Goal: Task Accomplishment & Management: Use online tool/utility

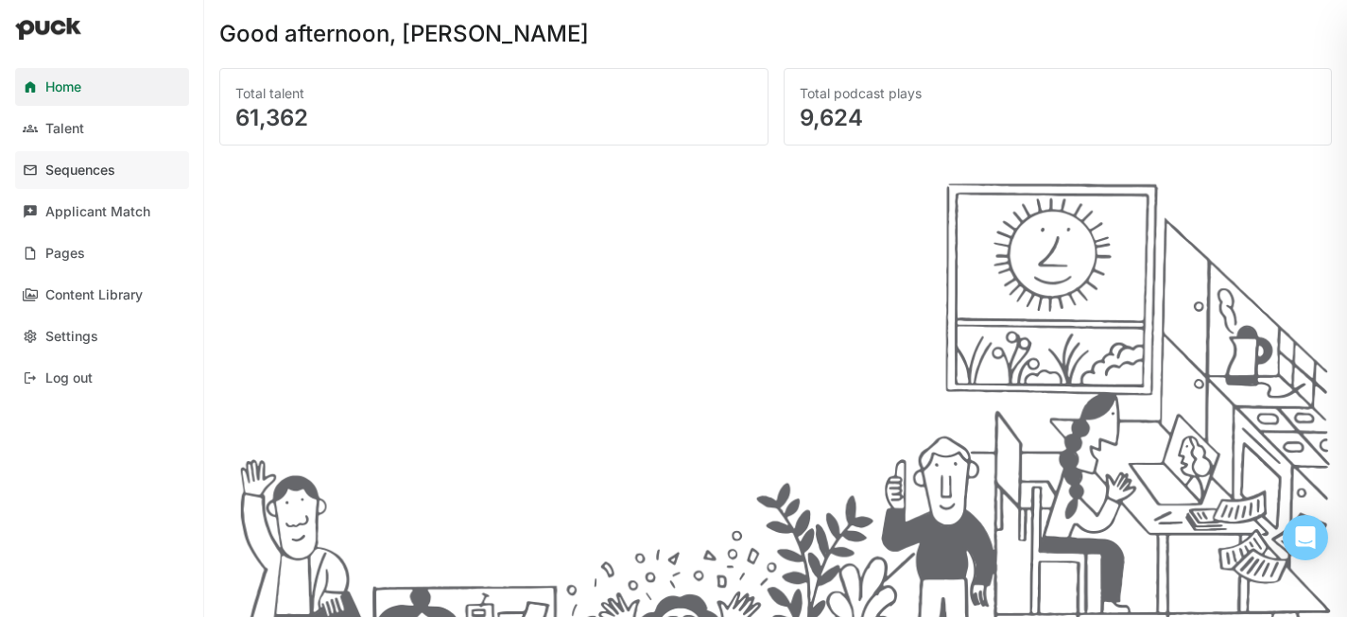
click at [85, 176] on div "Sequences" at bounding box center [80, 171] width 70 height 16
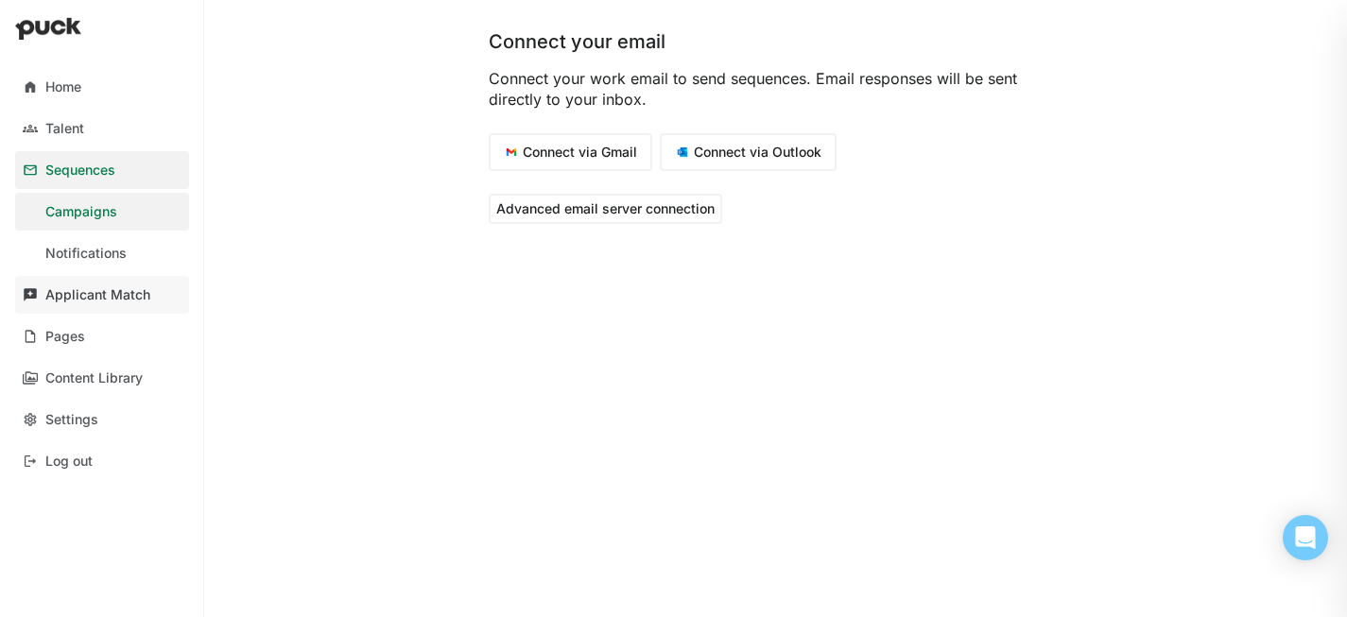
click at [104, 297] on div "Applicant Match" at bounding box center [97, 295] width 105 height 16
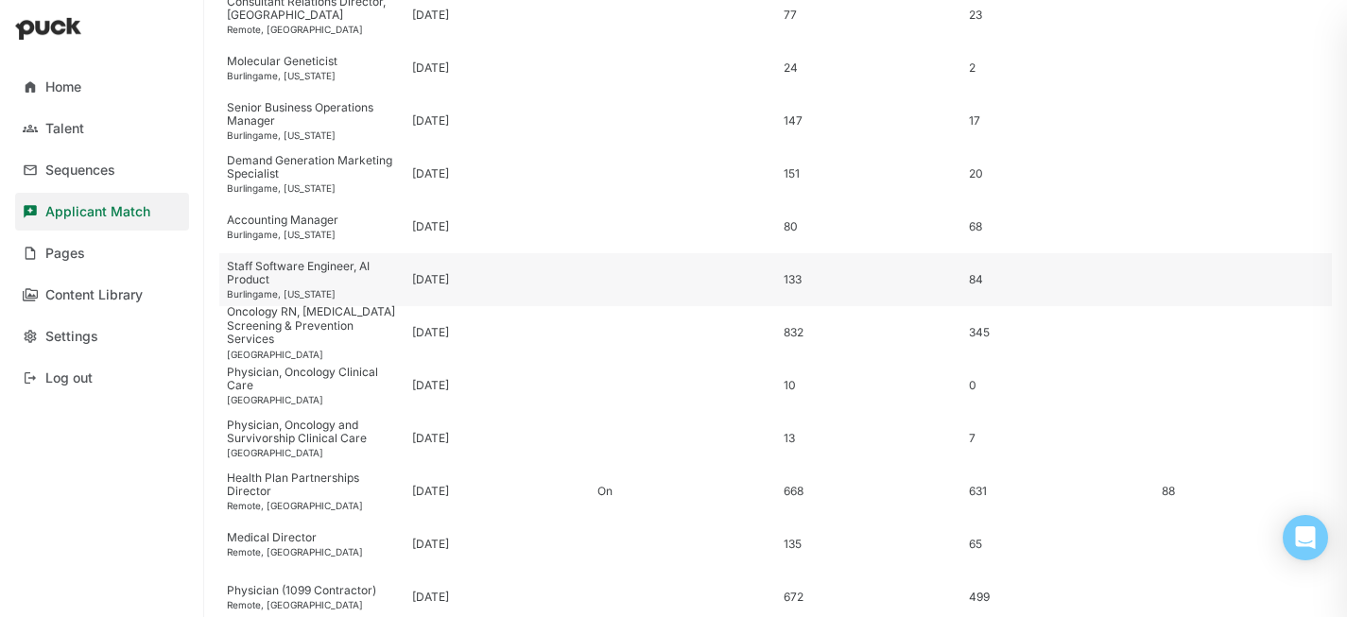
scroll to position [578, 0]
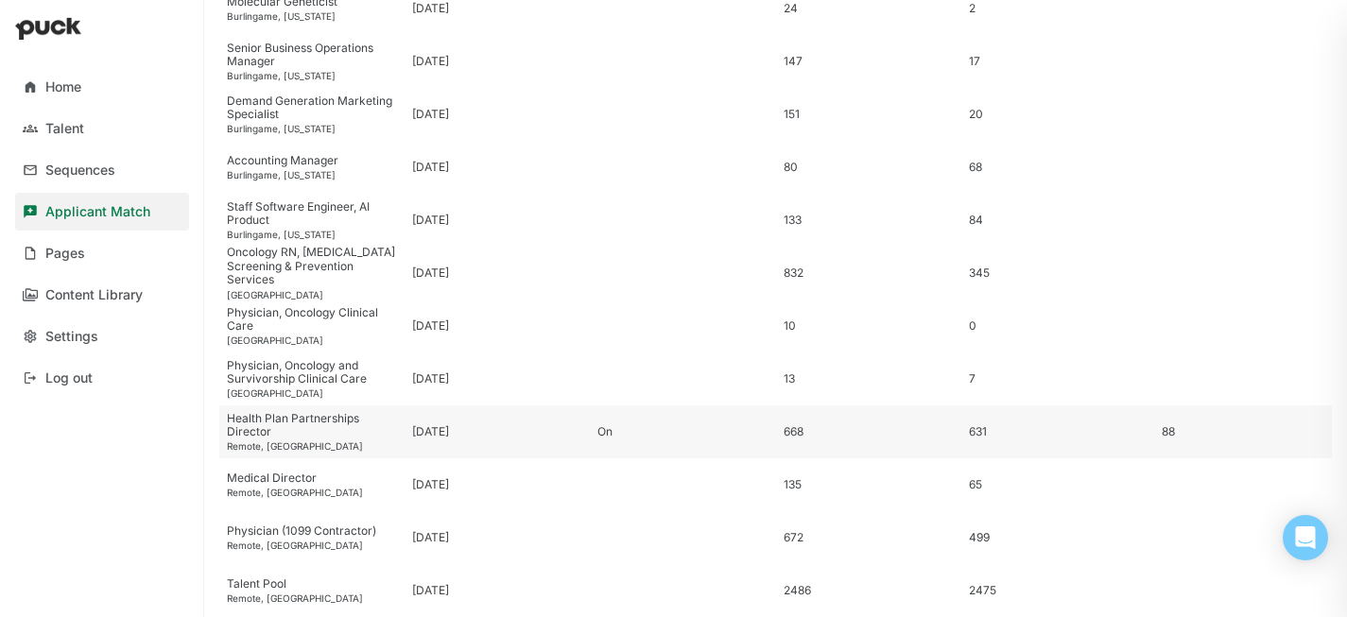
click at [285, 429] on div "Health Plan Partnerships Director" at bounding box center [312, 425] width 170 height 27
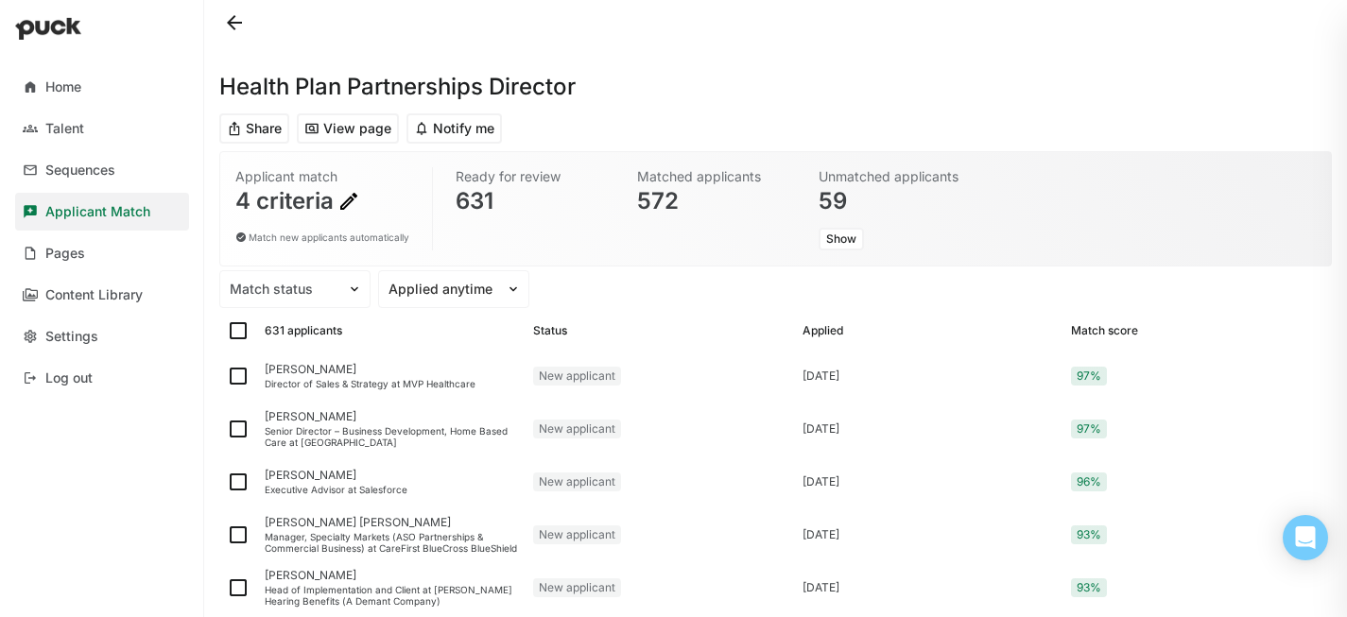
click at [343, 211] on img at bounding box center [349, 201] width 23 height 23
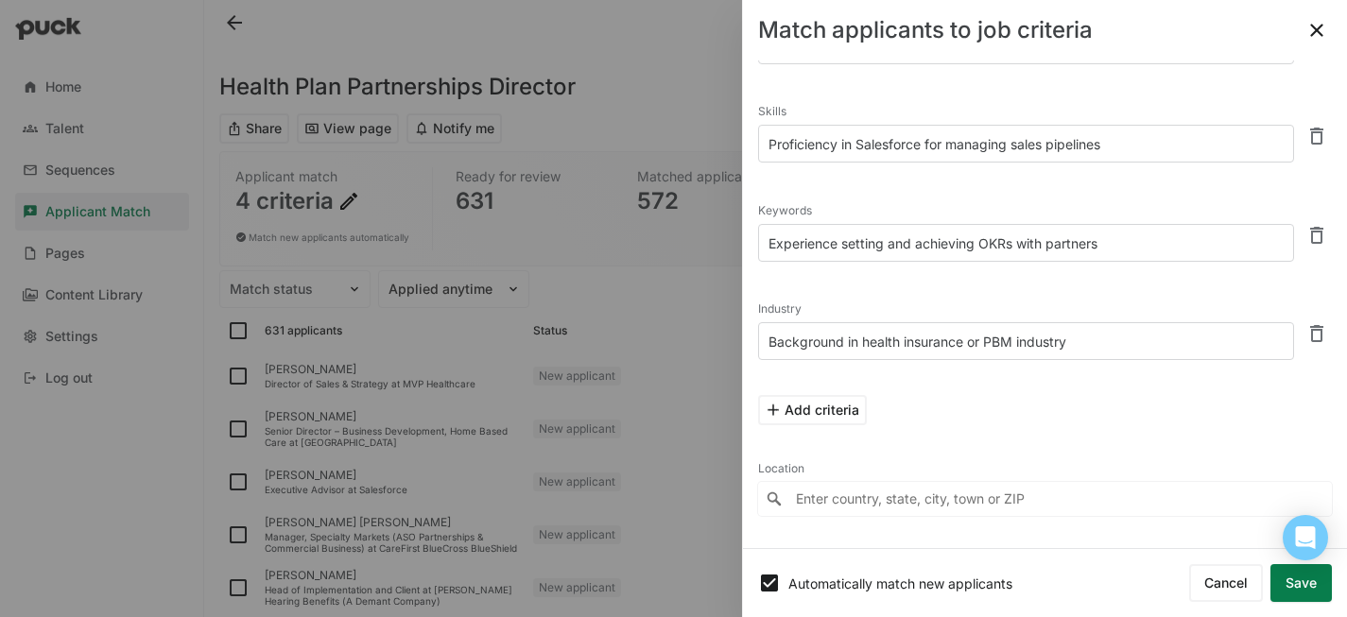
scroll to position [137, 0]
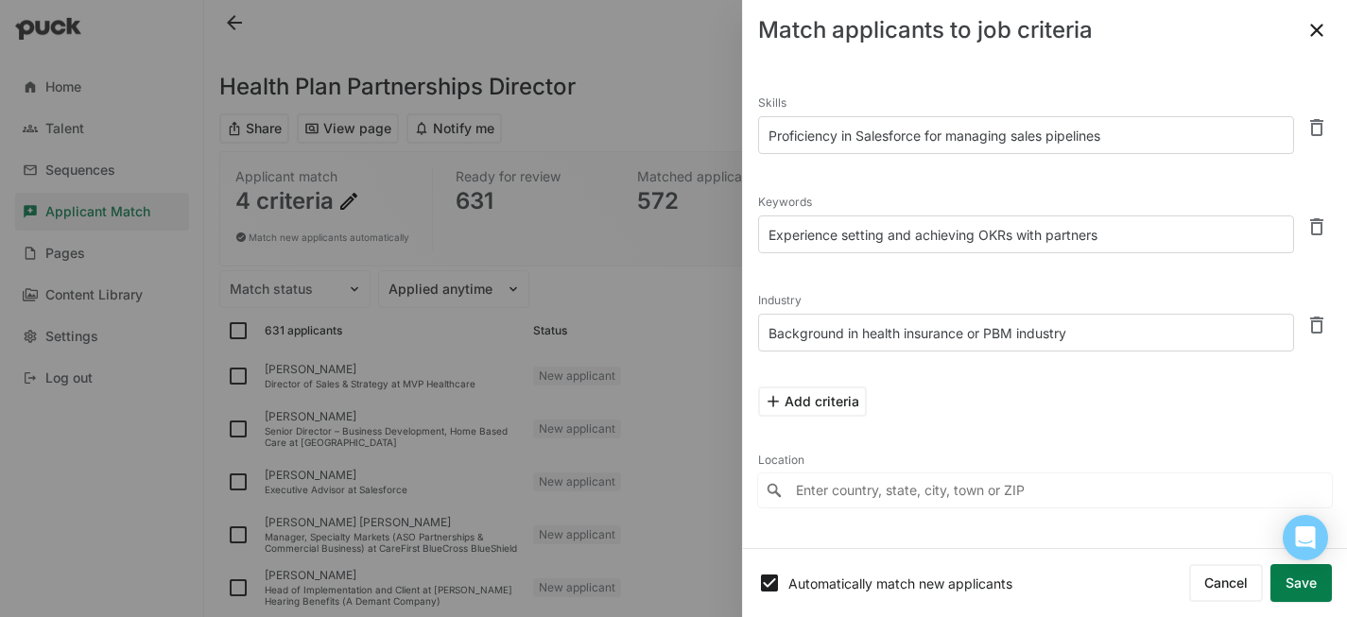
click at [1296, 588] on button "Save" at bounding box center [1301, 584] width 61 height 38
click at [1286, 580] on button "Save" at bounding box center [1301, 584] width 61 height 38
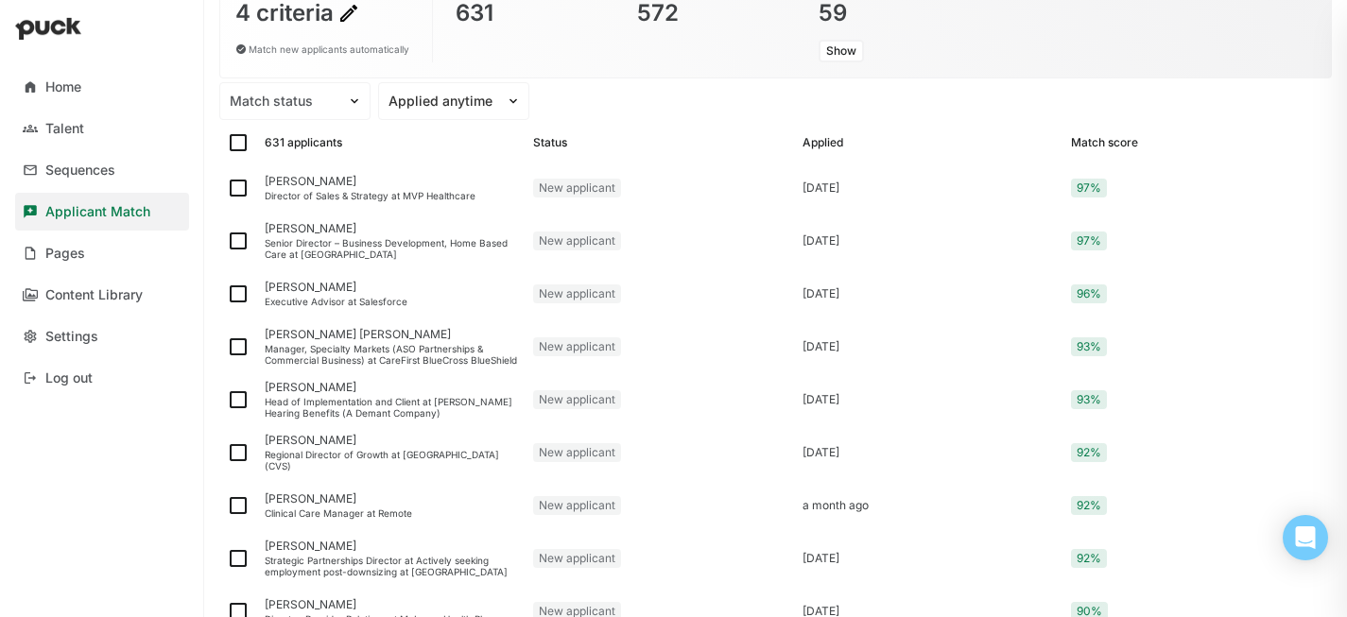
scroll to position [0, 0]
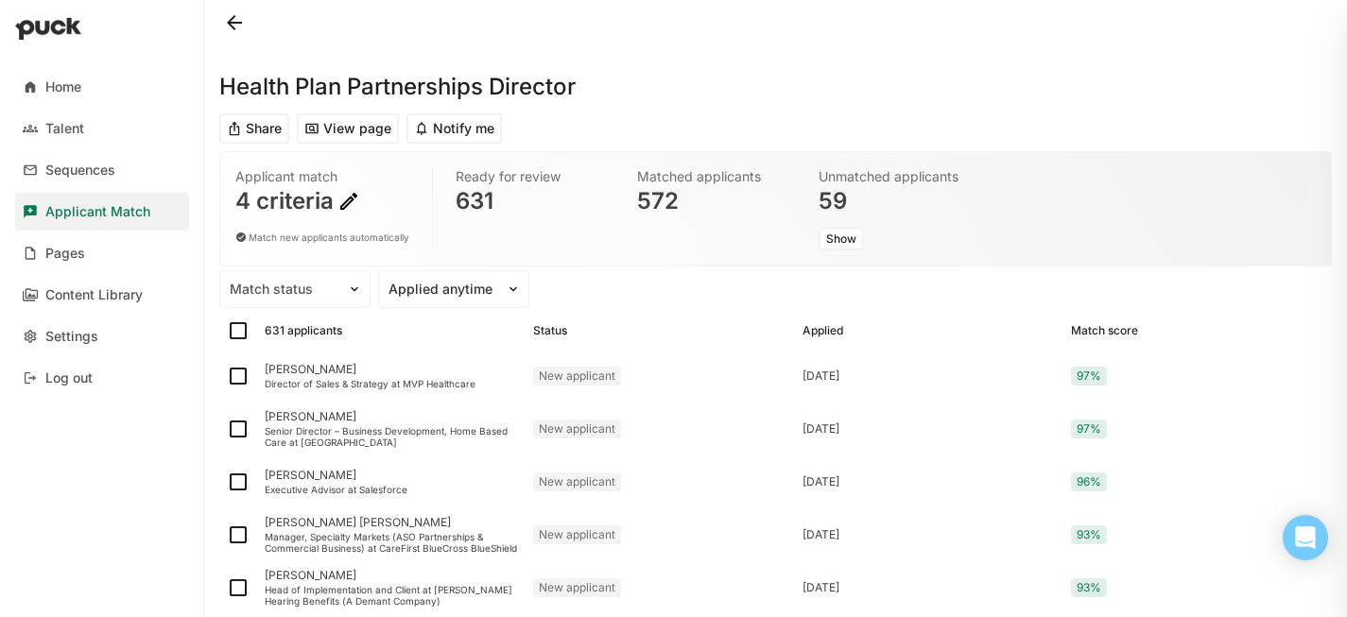
click at [654, 198] on div "572" at bounding box center [714, 201] width 155 height 23
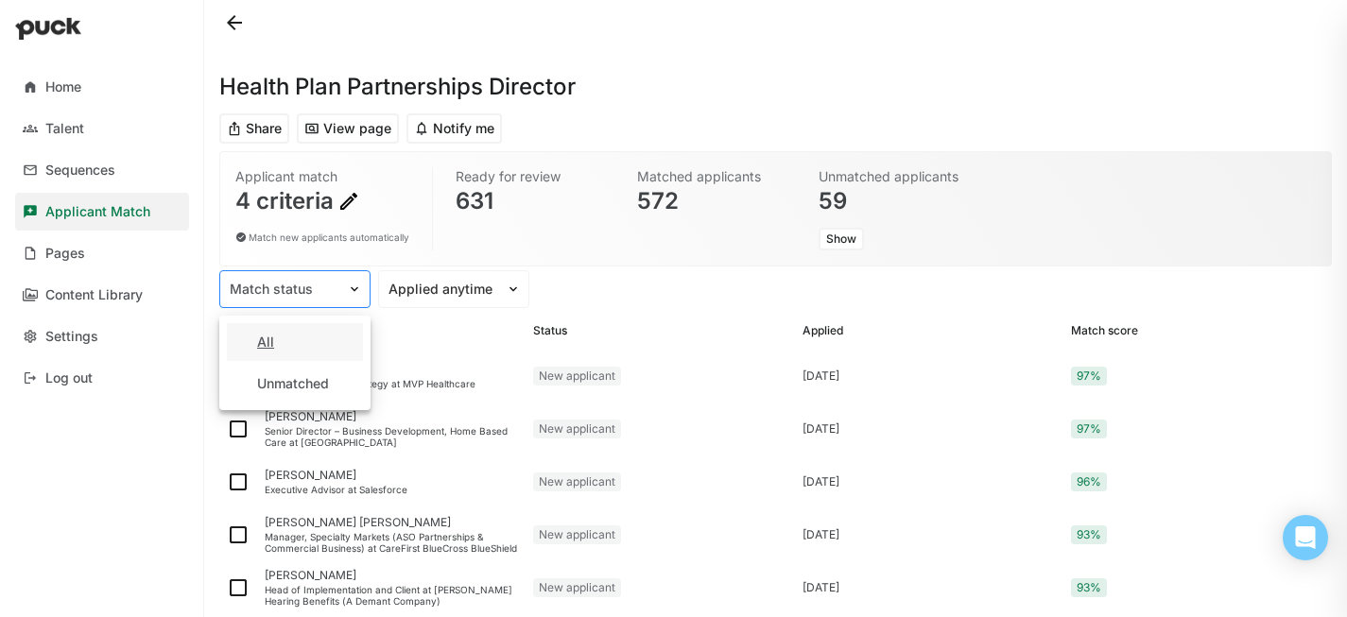
click at [352, 289] on img at bounding box center [354, 289] width 15 height 15
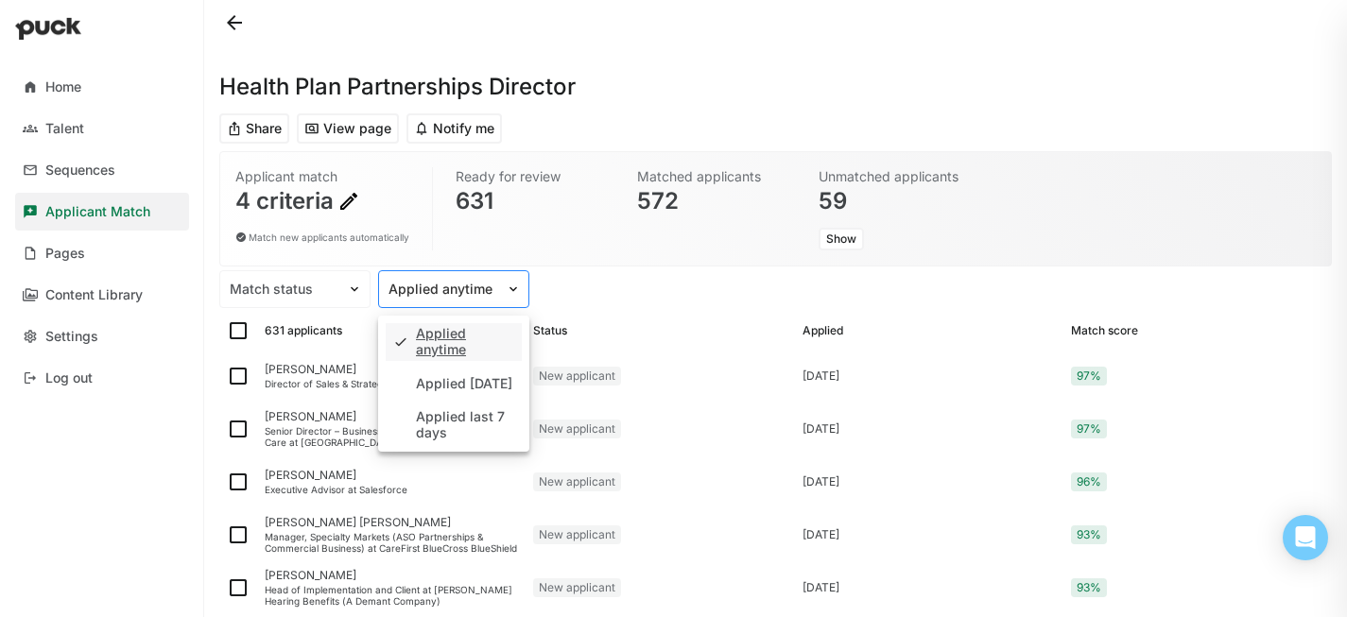
click at [506, 291] on img at bounding box center [513, 289] width 15 height 15
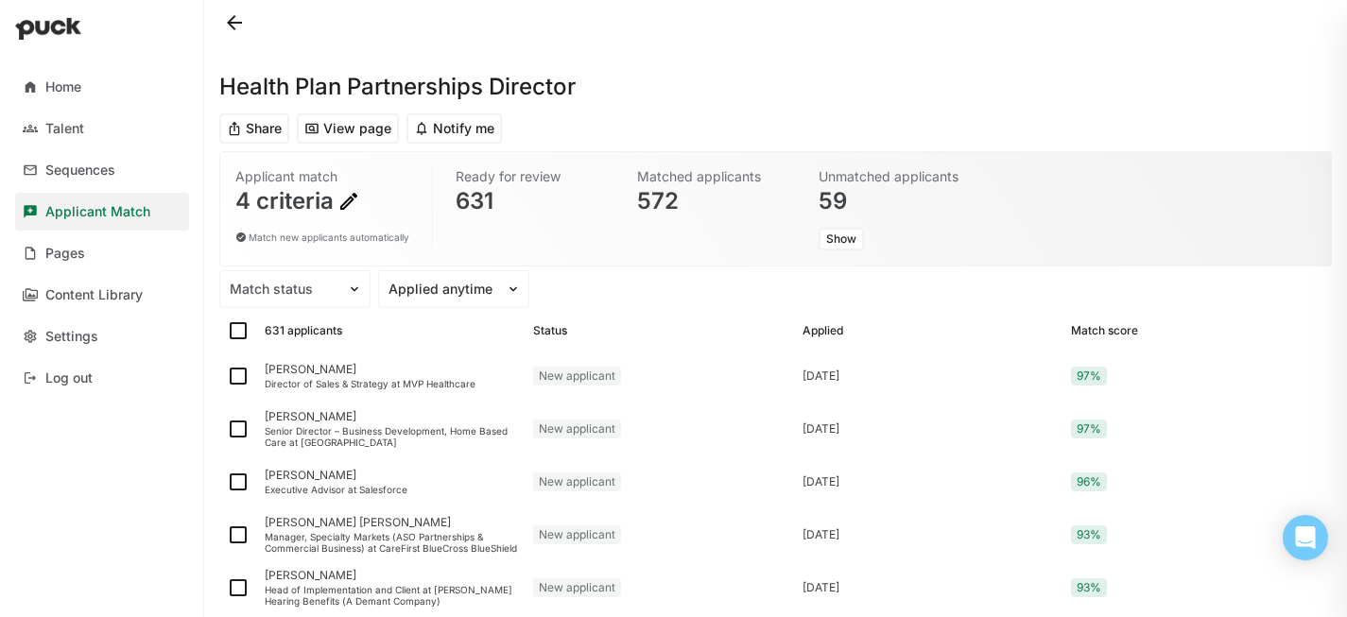
click at [634, 290] on div "Match status Applied anytime" at bounding box center [775, 289] width 1113 height 38
click at [316, 374] on div "[PERSON_NAME]" at bounding box center [391, 369] width 253 height 13
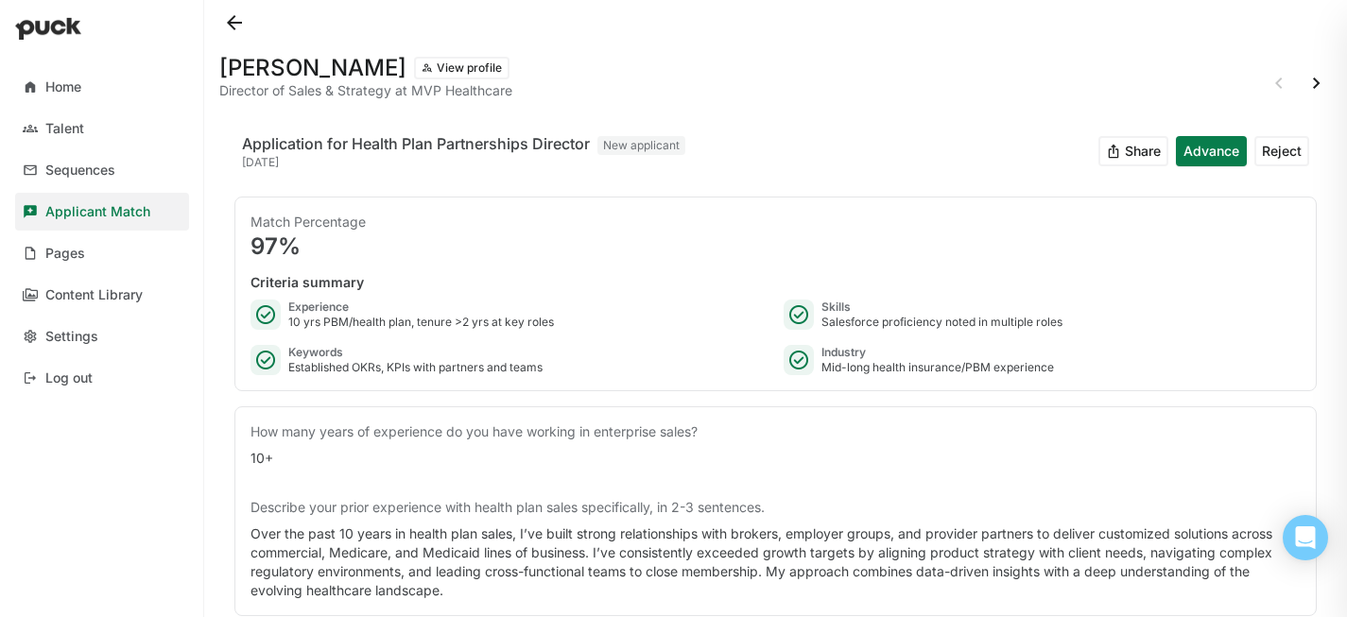
click at [235, 25] on button at bounding box center [234, 23] width 30 height 30
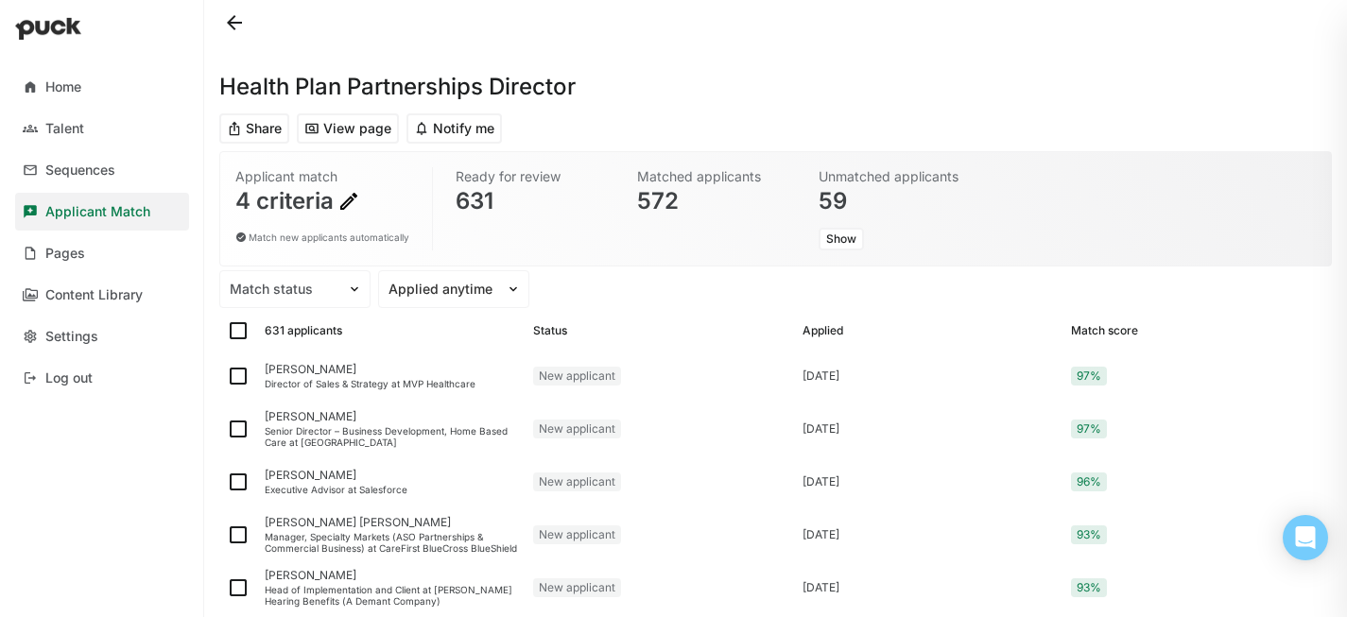
click at [355, 198] on img at bounding box center [349, 201] width 23 height 23
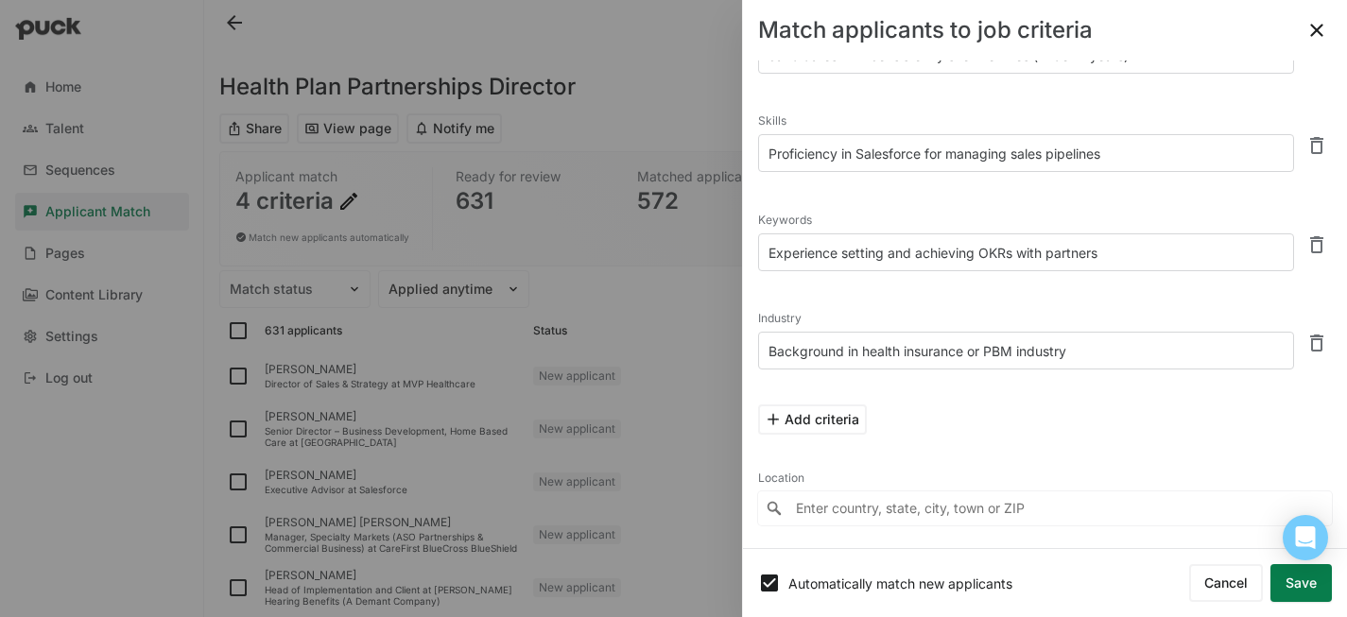
scroll to position [121, 0]
click at [860, 411] on button "Add criteria" at bounding box center [812, 418] width 109 height 30
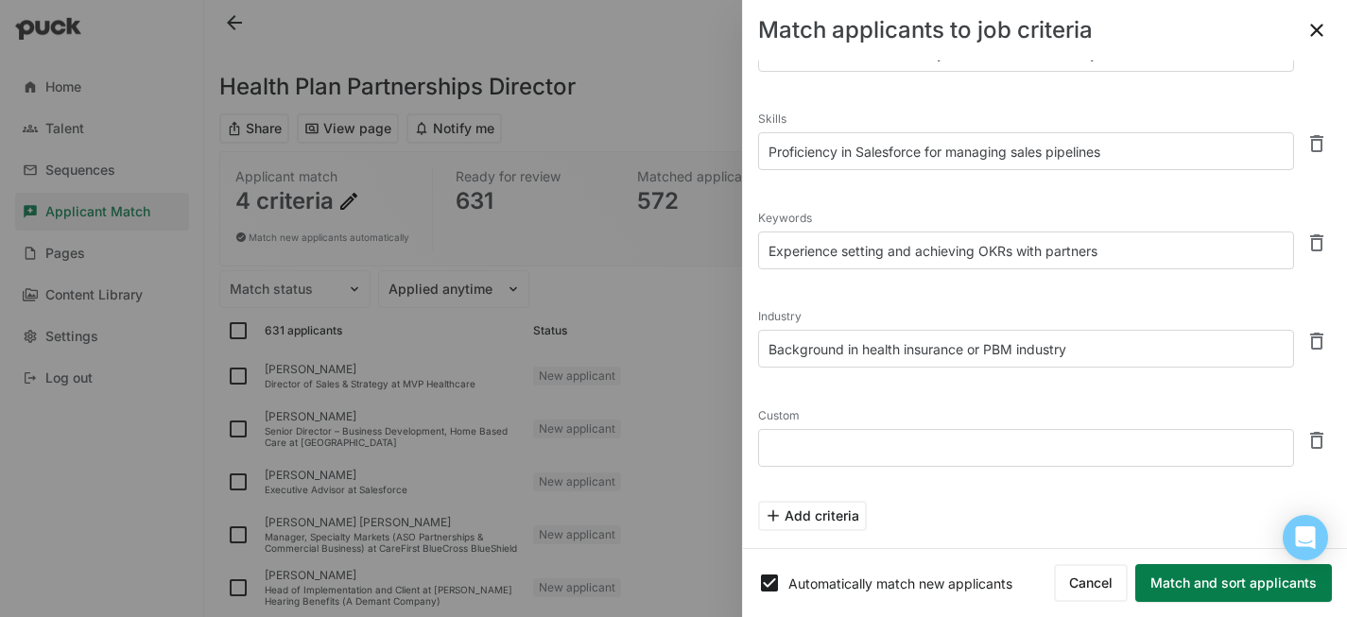
click at [858, 443] on textarea at bounding box center [1026, 448] width 536 height 38
paste textarea "Business Development: Identify and pursue new opportunities through account man…"
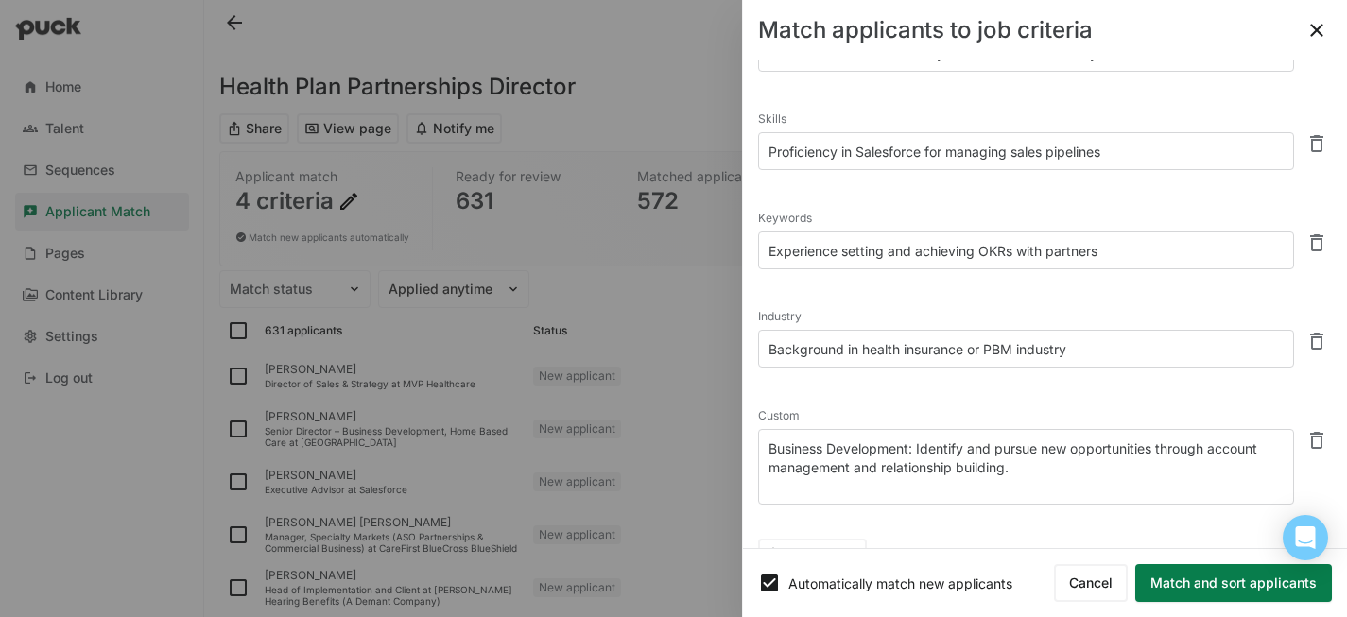
click at [912, 443] on textarea "Business Development: Identify and pursue new opportunities through account man…" at bounding box center [1026, 467] width 536 height 76
click at [1055, 445] on textarea "Business Development experience, including : Identify and pursue new opportunit…" at bounding box center [1026, 467] width 536 height 76
drag, startPoint x: 1108, startPoint y: 443, endPoint x: 1069, endPoint y: 443, distance: 39.7
click at [1069, 443] on textarea "Business Development experience, including : Identify and pursue new opportunit…" at bounding box center [1026, 467] width 536 height 76
drag, startPoint x: 1249, startPoint y: 446, endPoint x: 1141, endPoint y: 446, distance: 107.8
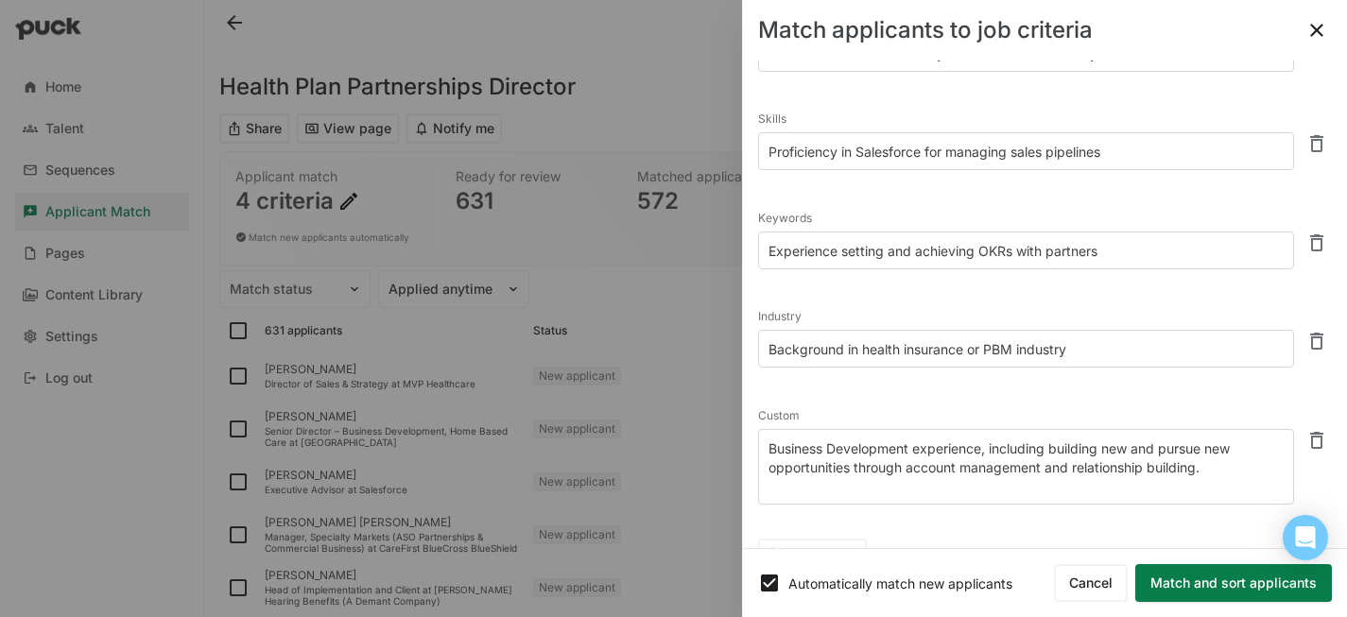
click at [1141, 446] on textarea "Business Development experience, including building new and pursue new opportun…" at bounding box center [1026, 467] width 536 height 76
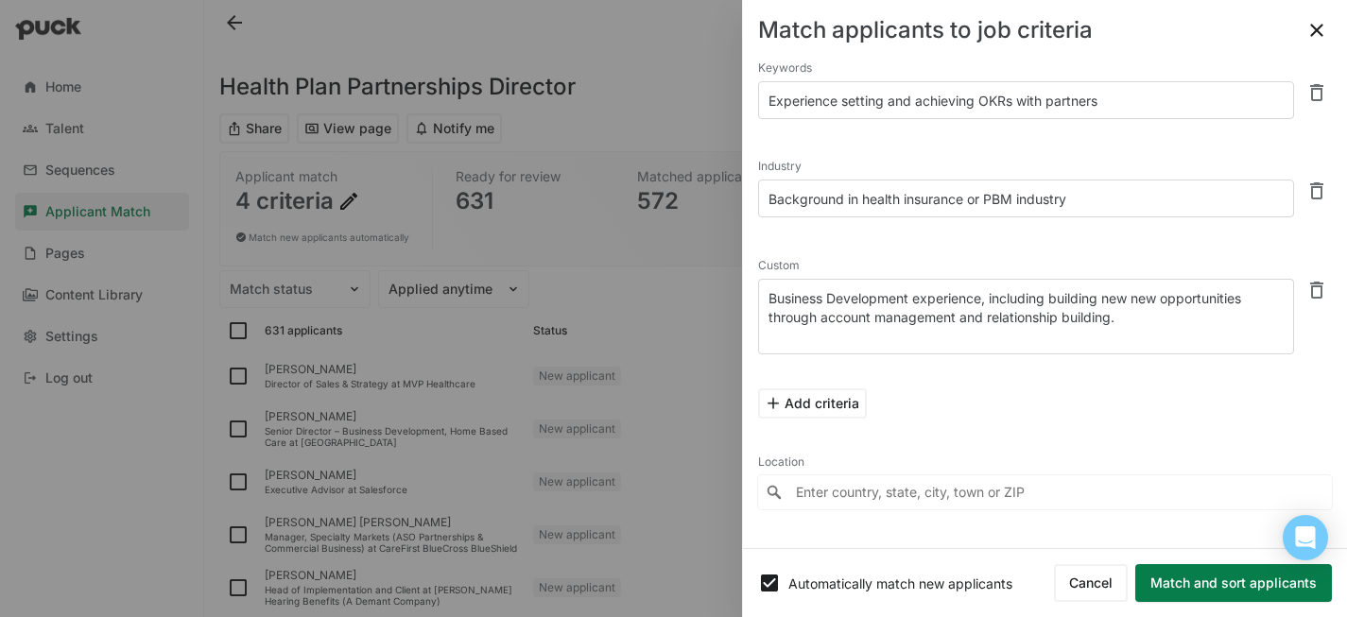
scroll to position [273, 0]
type textarea "Business Development experience, including building new new opportunities throu…"
click at [1121, 403] on div "Add criteria" at bounding box center [1045, 402] width 574 height 61
click at [1214, 585] on button "Match and sort applicants" at bounding box center [1234, 584] width 197 height 38
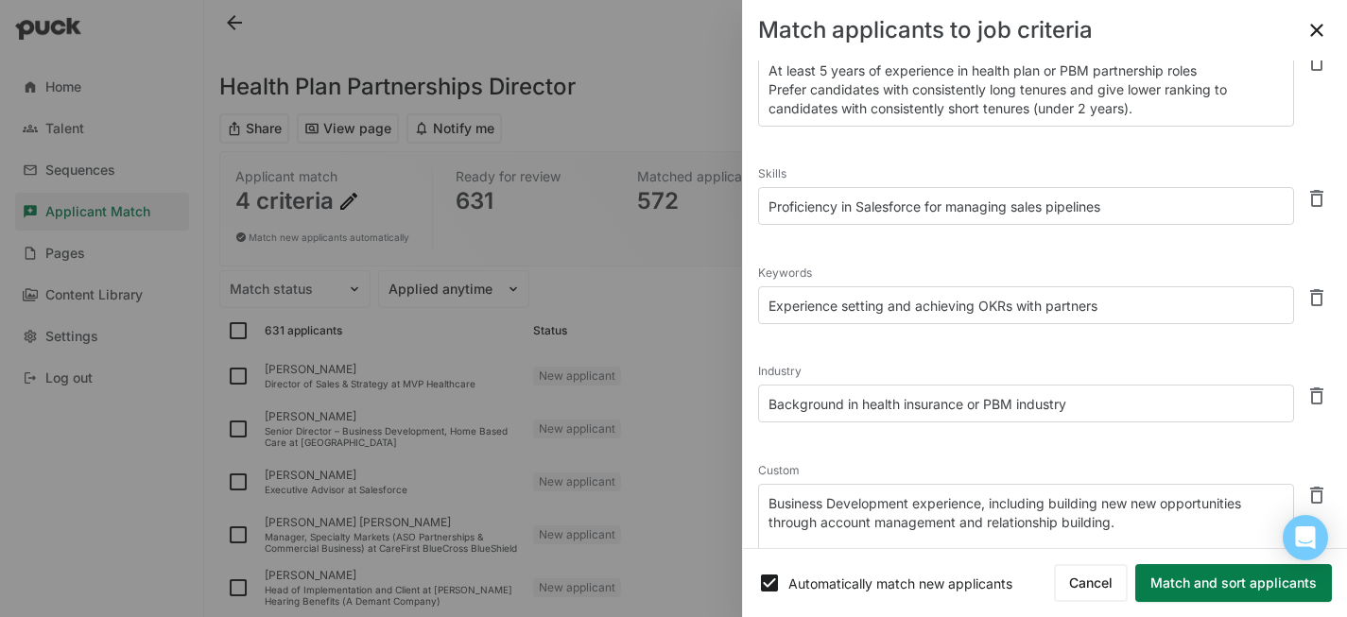
scroll to position [0, 0]
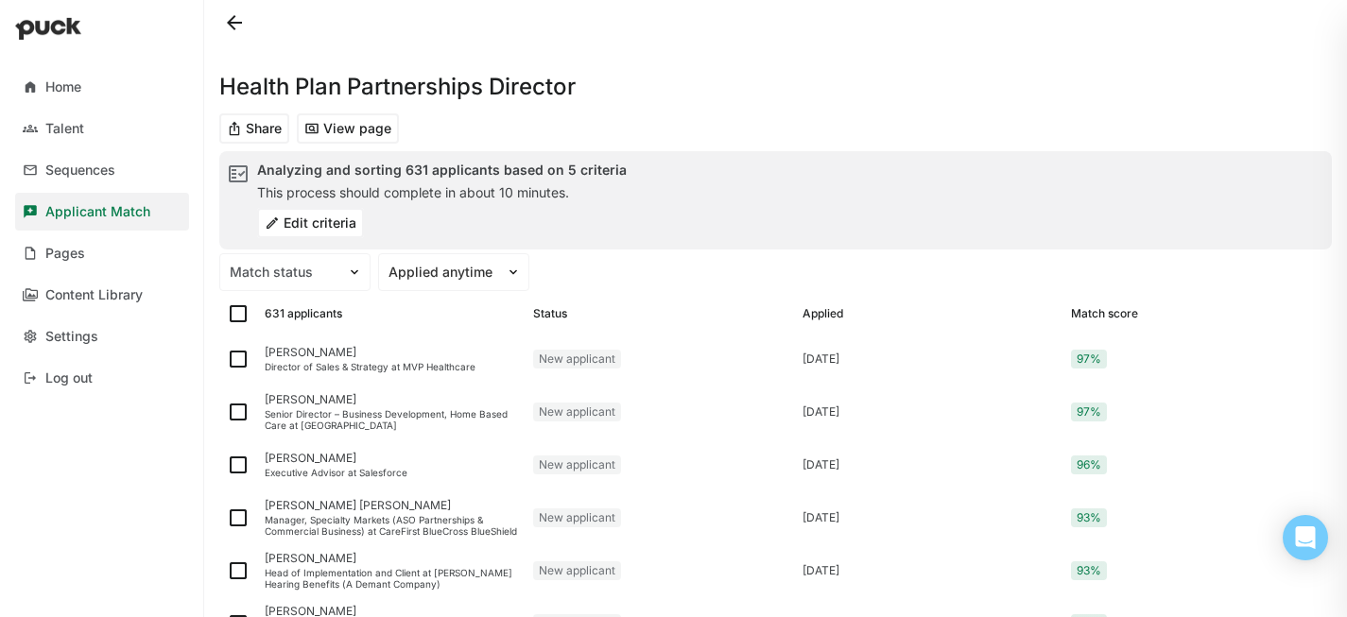
click at [1187, 594] on div at bounding box center [673, 308] width 1347 height 617
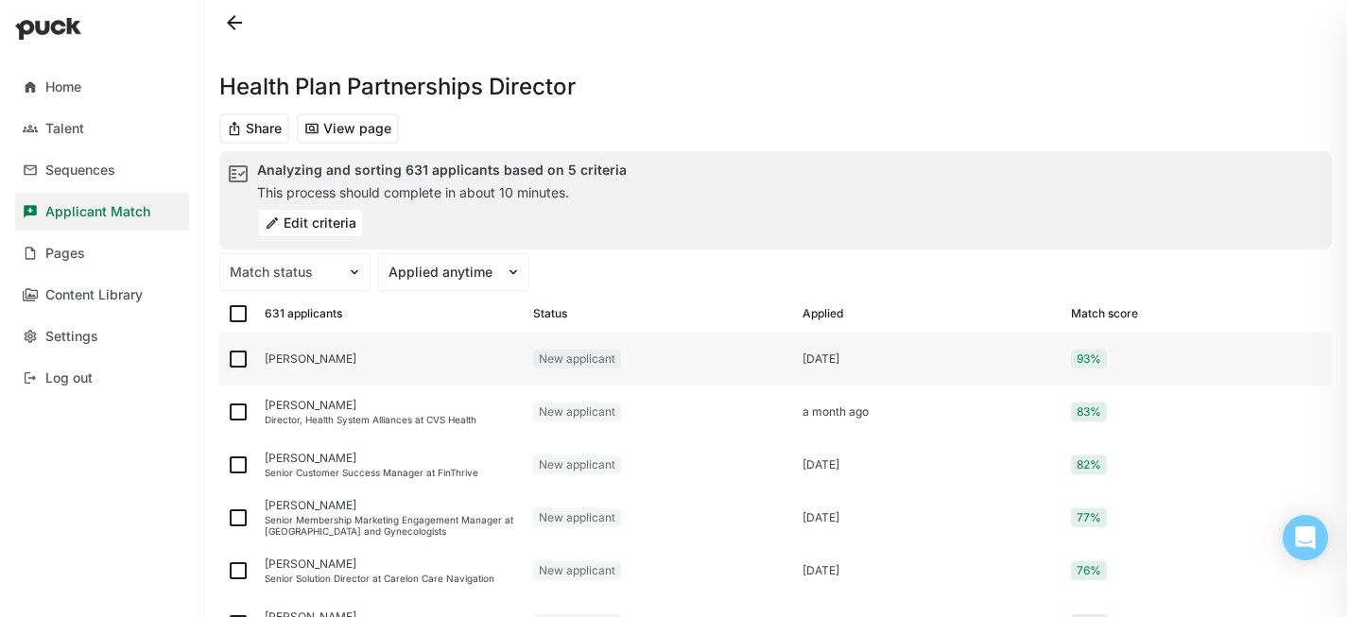
click at [322, 365] on div "[PERSON_NAME]" at bounding box center [391, 359] width 253 height 13
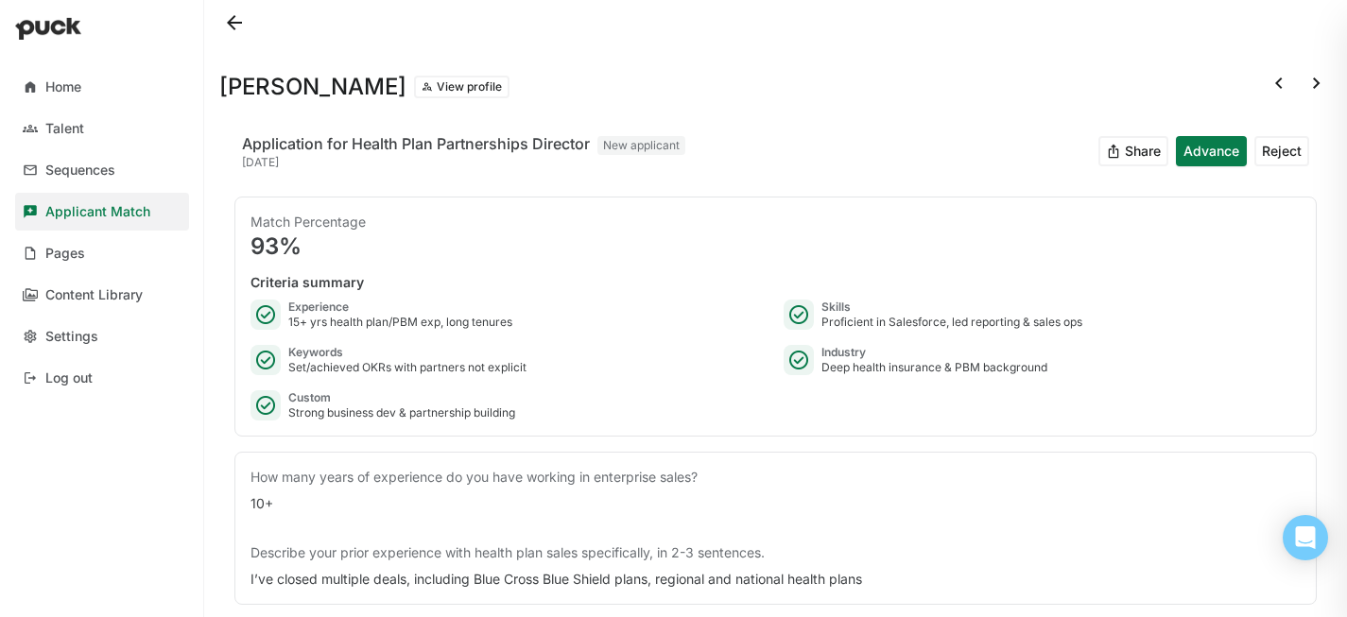
click at [444, 86] on button "View profile" at bounding box center [462, 87] width 96 height 23
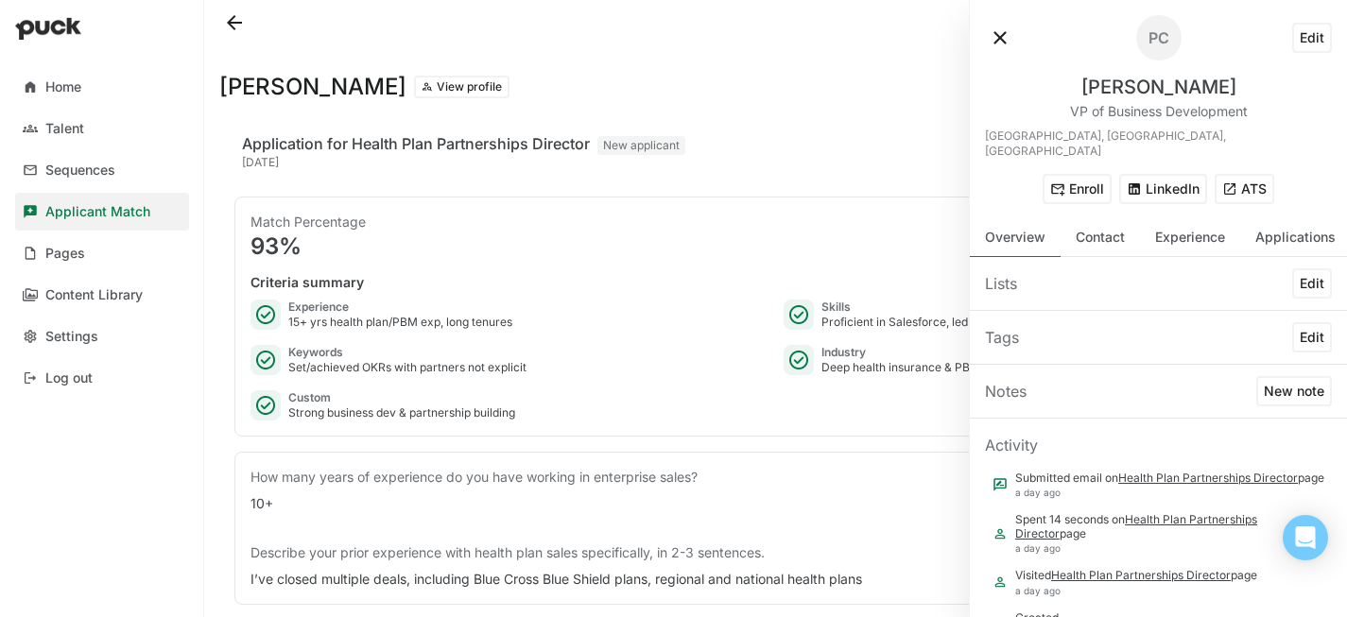
click at [998, 39] on button at bounding box center [1000, 38] width 30 height 30
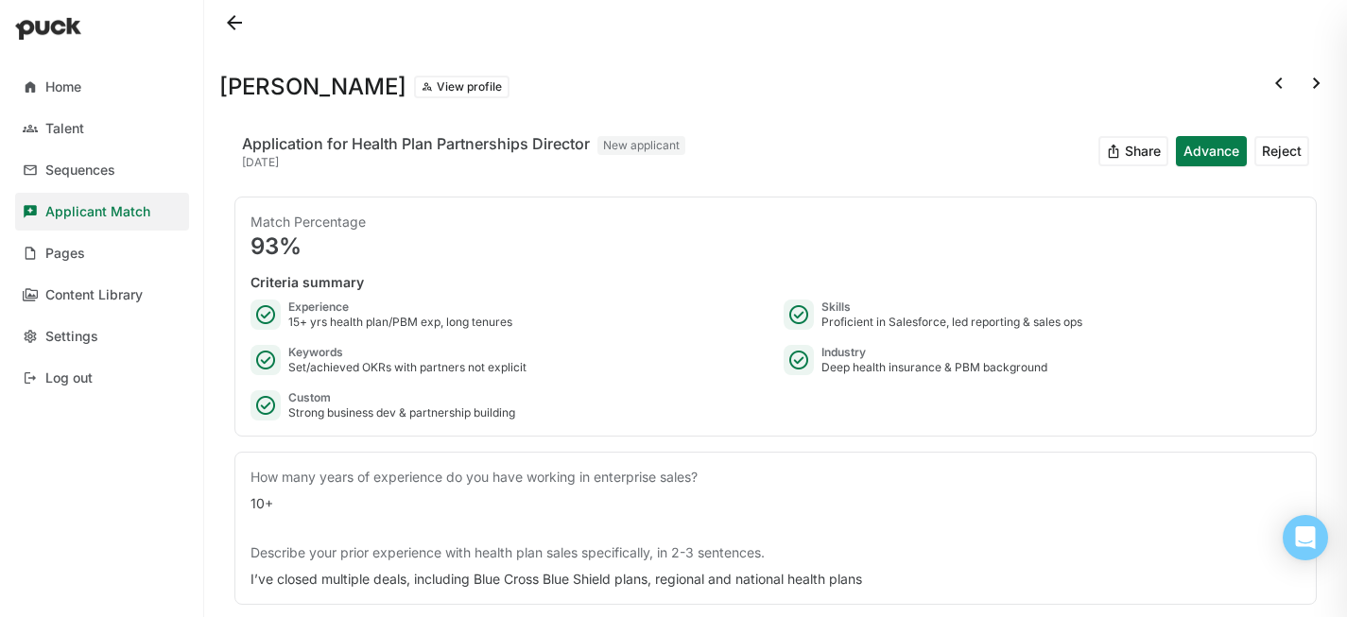
click at [1155, 155] on button "Share" at bounding box center [1134, 151] width 70 height 30
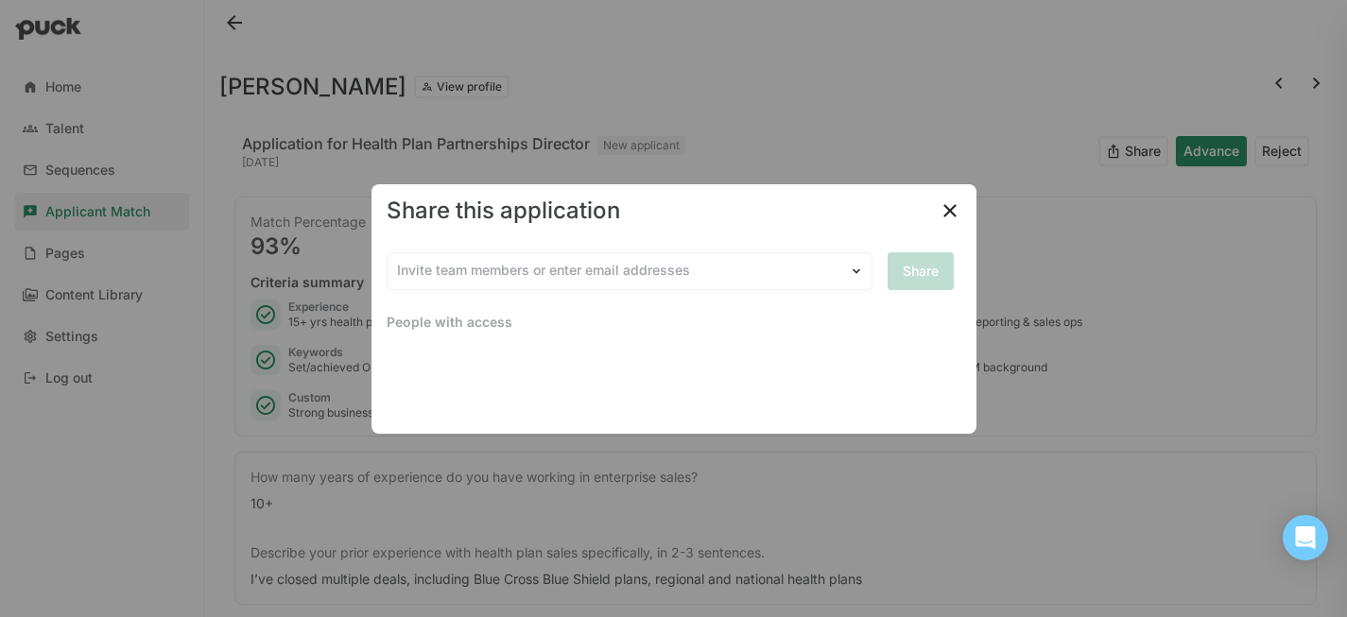
click at [948, 205] on img at bounding box center [950, 211] width 23 height 23
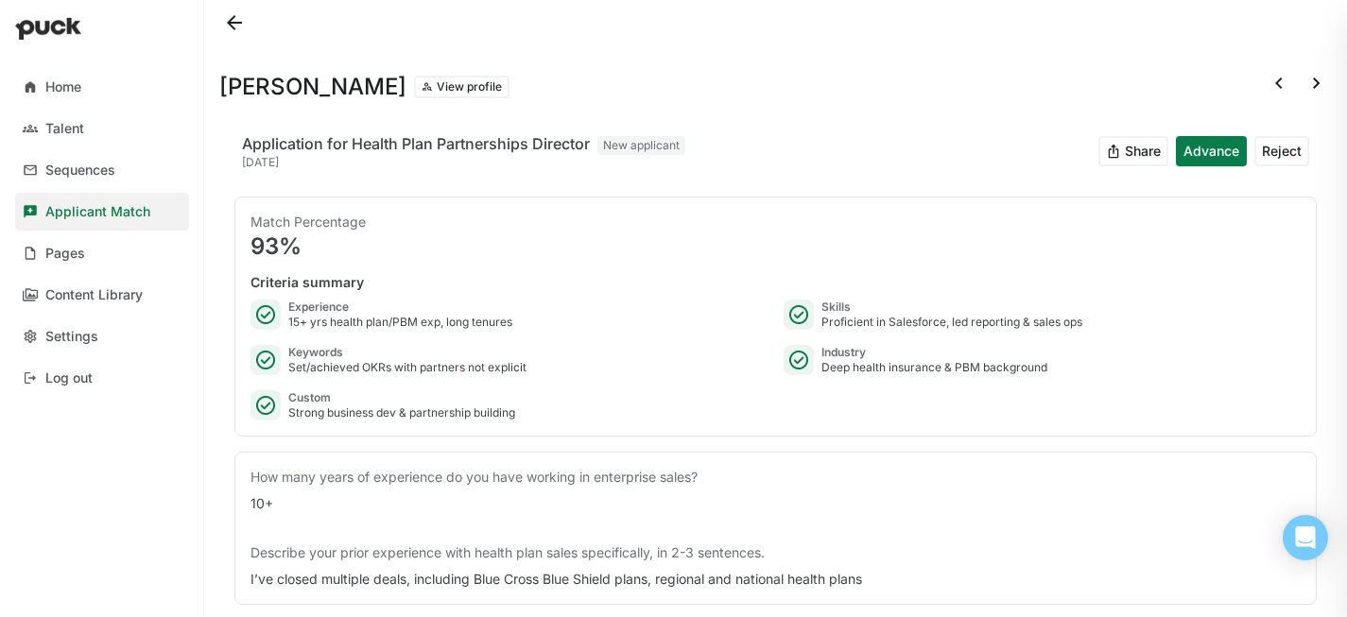
click at [447, 90] on button "View profile" at bounding box center [462, 87] width 96 height 23
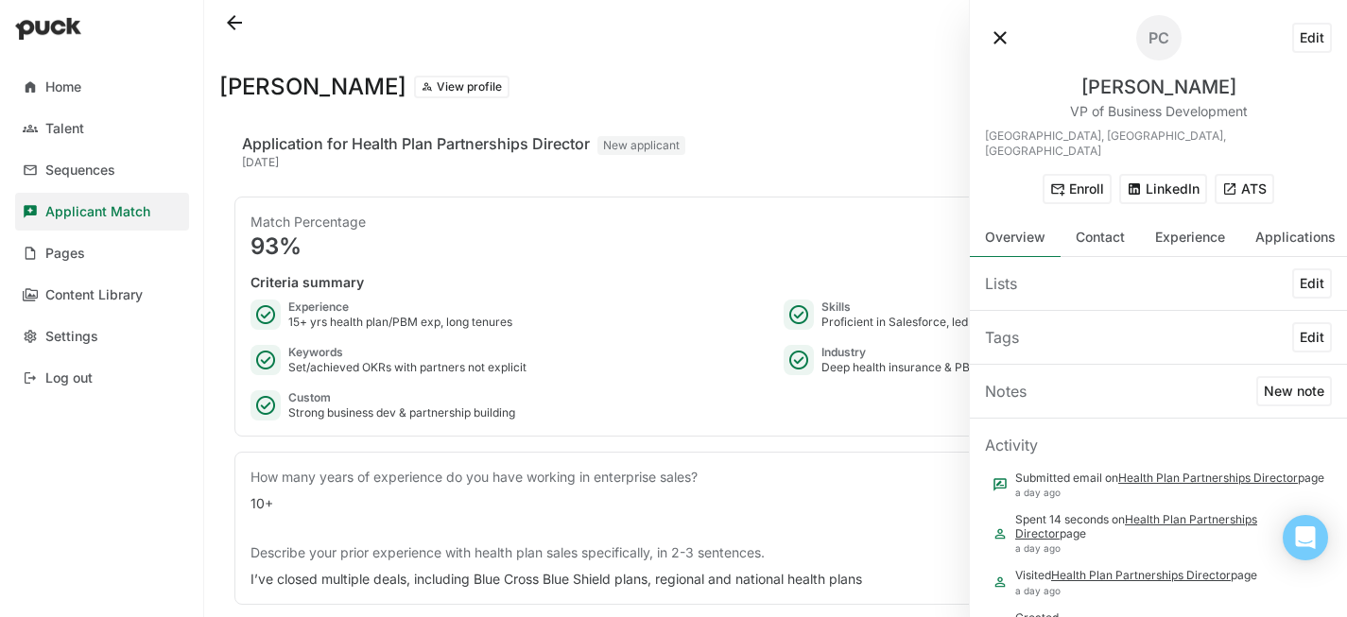
click at [1155, 178] on button "LinkedIn" at bounding box center [1164, 189] width 88 height 30
click at [235, 28] on button at bounding box center [234, 23] width 30 height 30
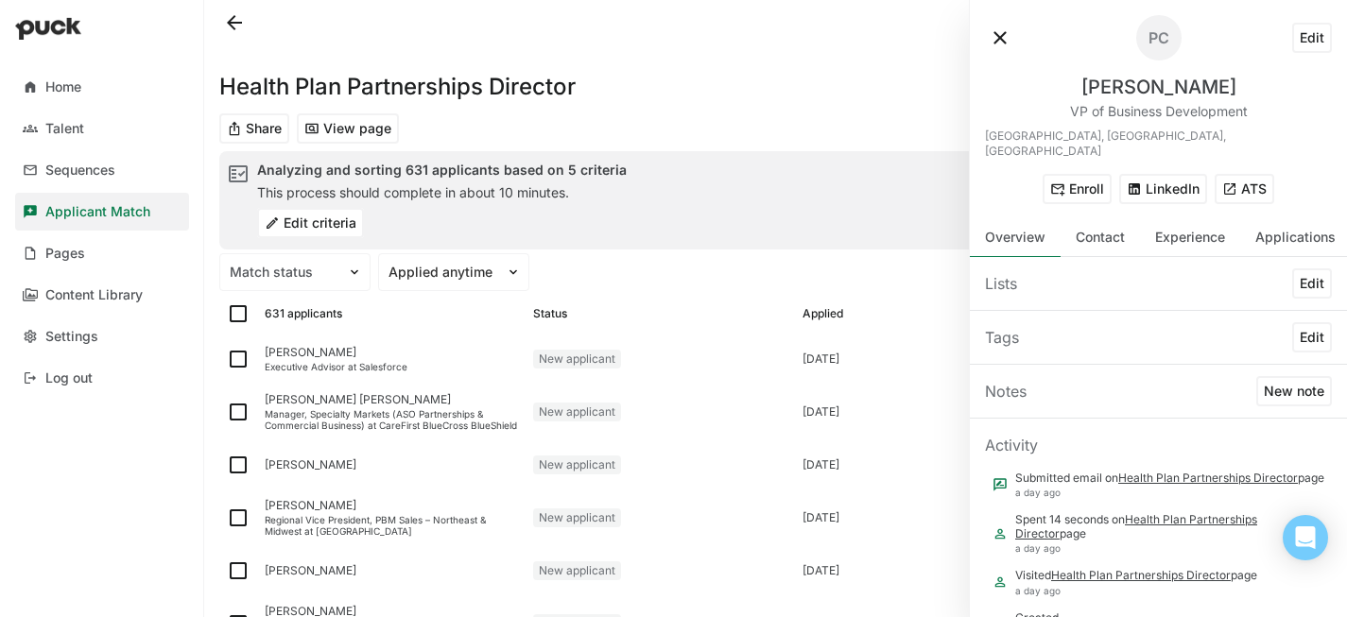
click at [997, 42] on button at bounding box center [1000, 38] width 30 height 30
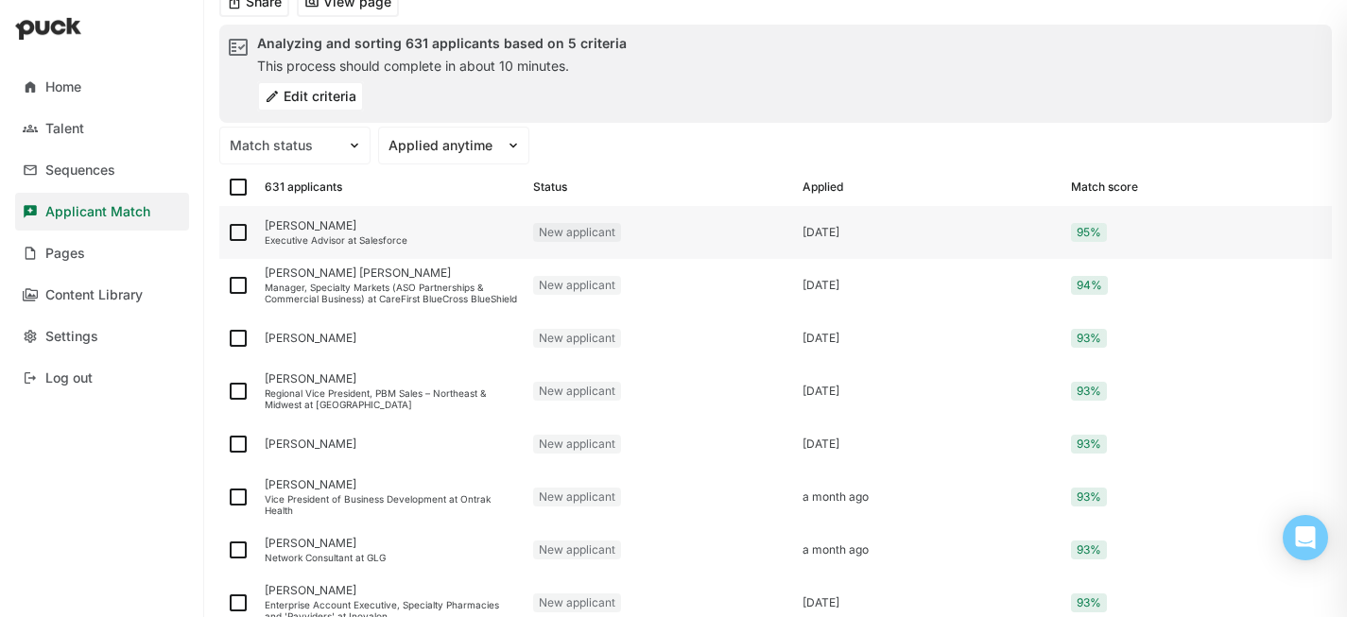
scroll to position [75, 0]
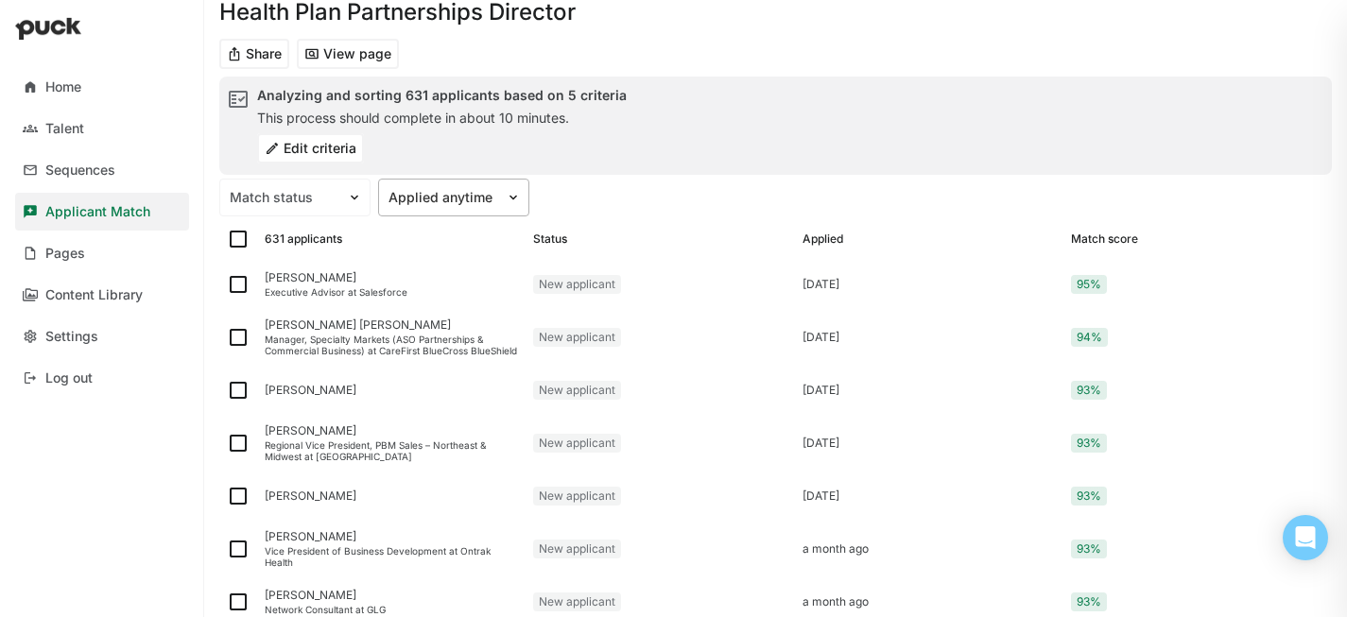
click at [512, 198] on img at bounding box center [513, 197] width 15 height 15
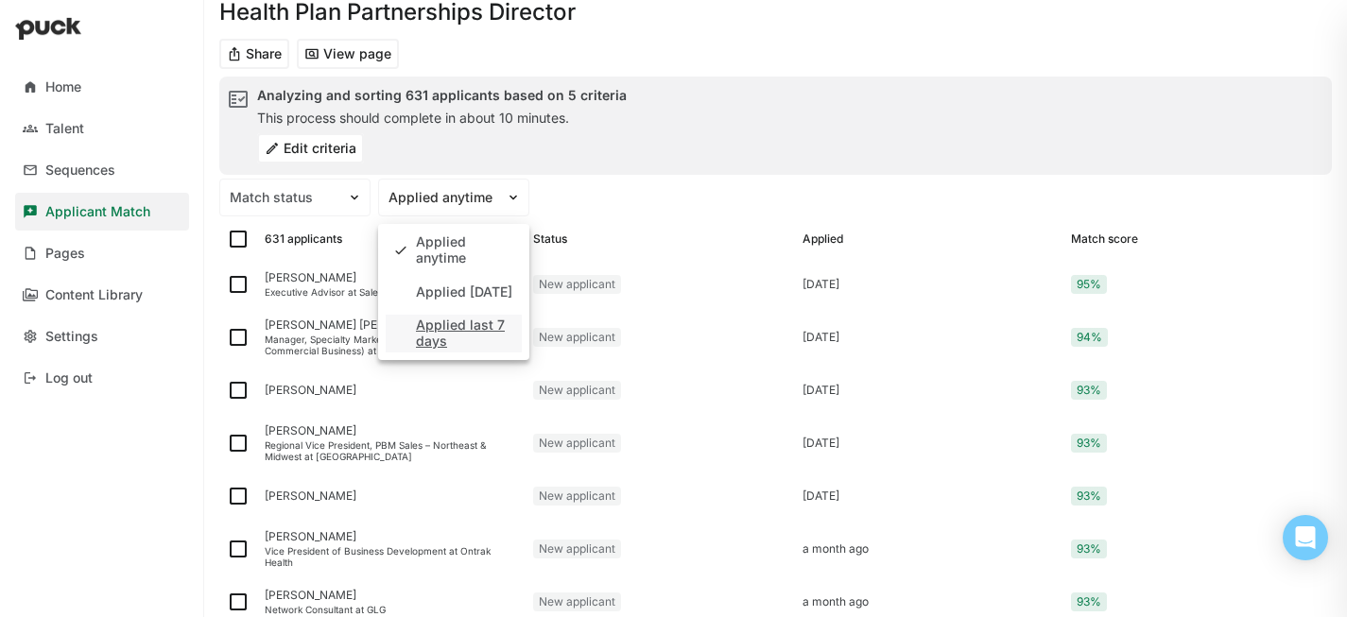
click at [476, 326] on div "Applied last 7 days" at bounding box center [465, 334] width 98 height 32
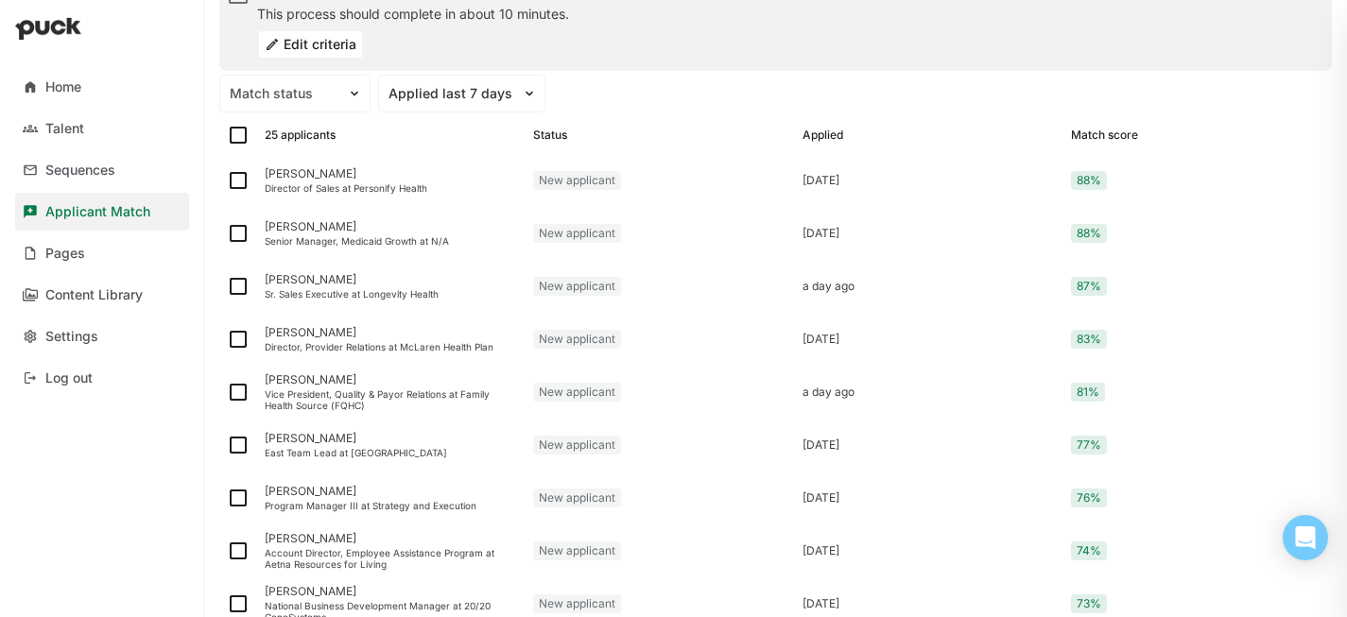
scroll to position [178, 0]
click at [333, 174] on div "[PERSON_NAME]" at bounding box center [391, 174] width 253 height 13
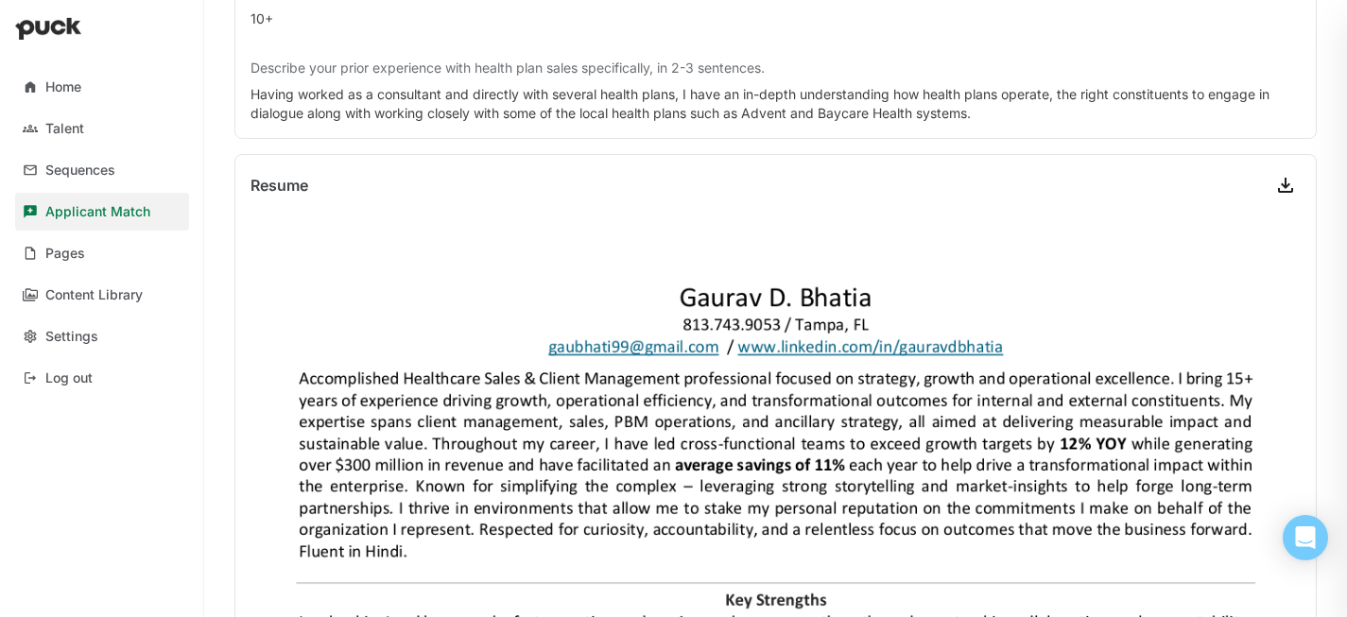
scroll to position [492, 0]
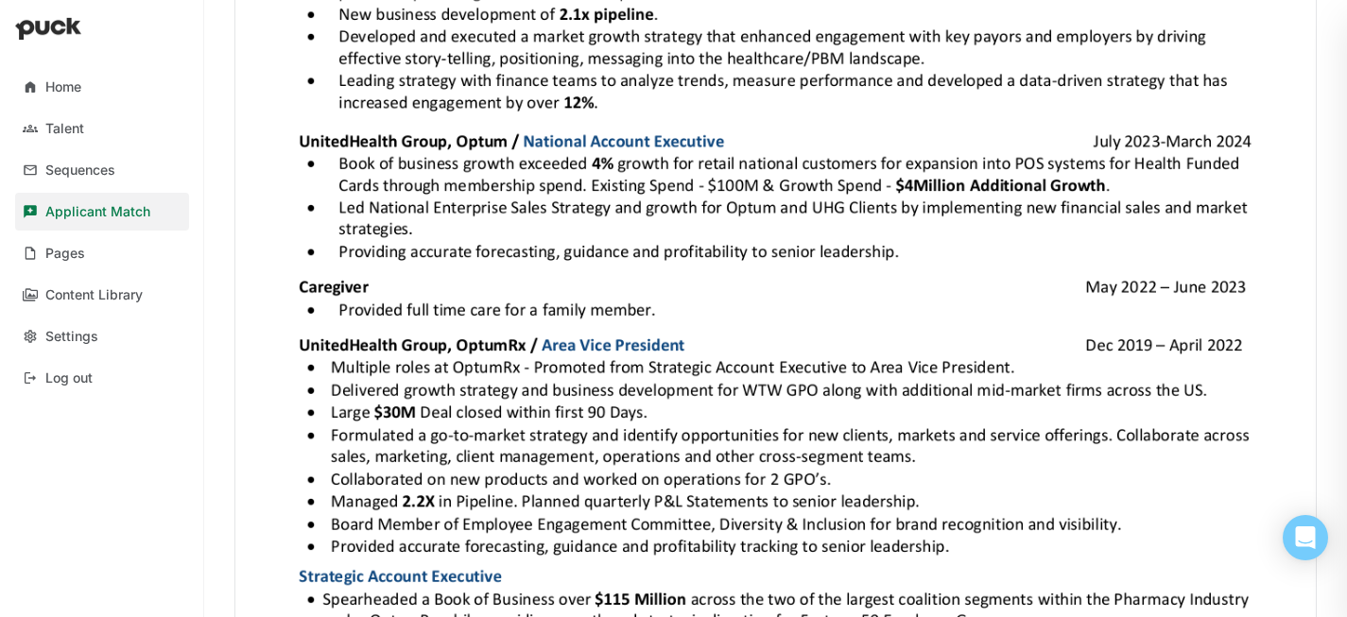
scroll to position [0, 0]
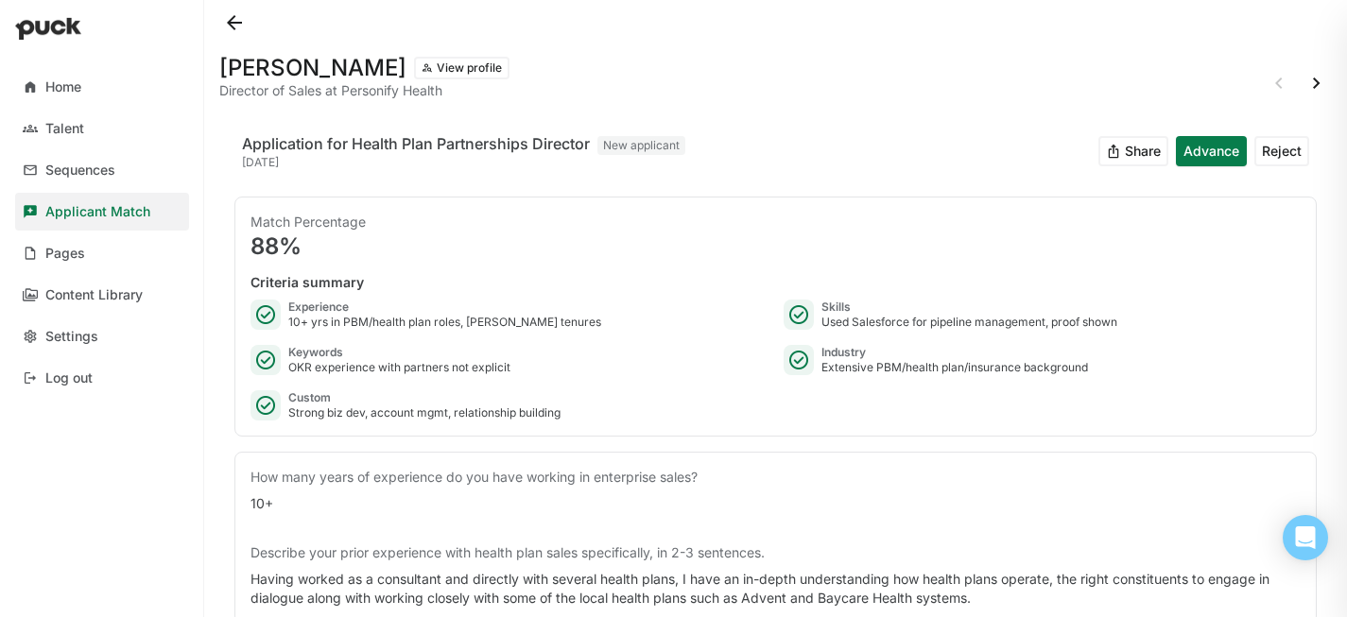
click at [459, 70] on button "View profile" at bounding box center [462, 68] width 96 height 23
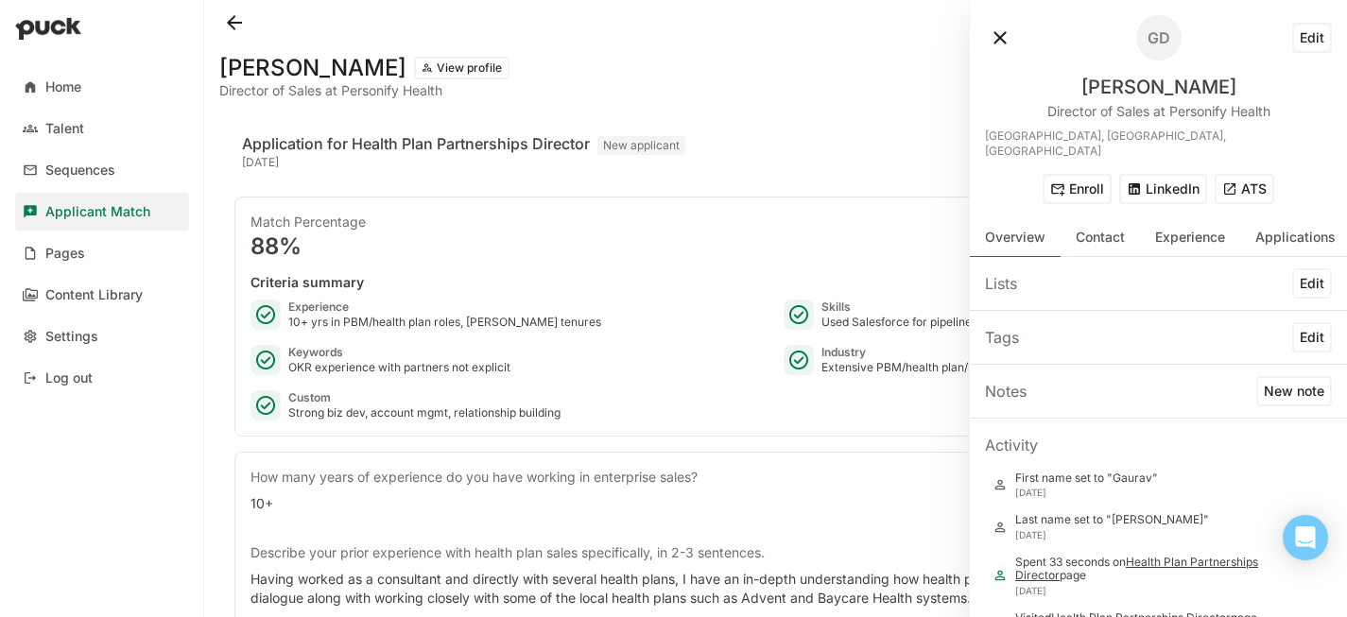
click at [1166, 179] on button "LinkedIn" at bounding box center [1164, 189] width 88 height 30
click at [1242, 174] on button "ATS" at bounding box center [1245, 189] width 60 height 30
click at [1240, 174] on button "ATS" at bounding box center [1245, 189] width 60 height 30
click at [1004, 28] on button at bounding box center [1000, 38] width 30 height 30
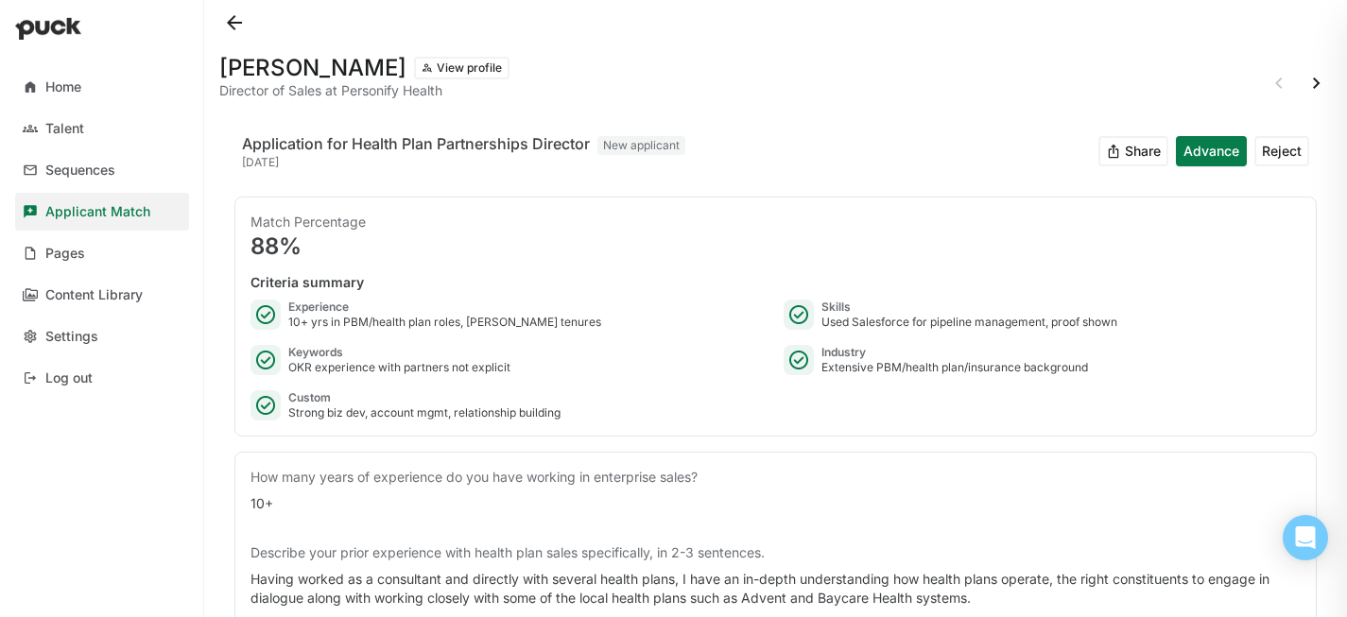
click at [239, 21] on button at bounding box center [234, 23] width 30 height 30
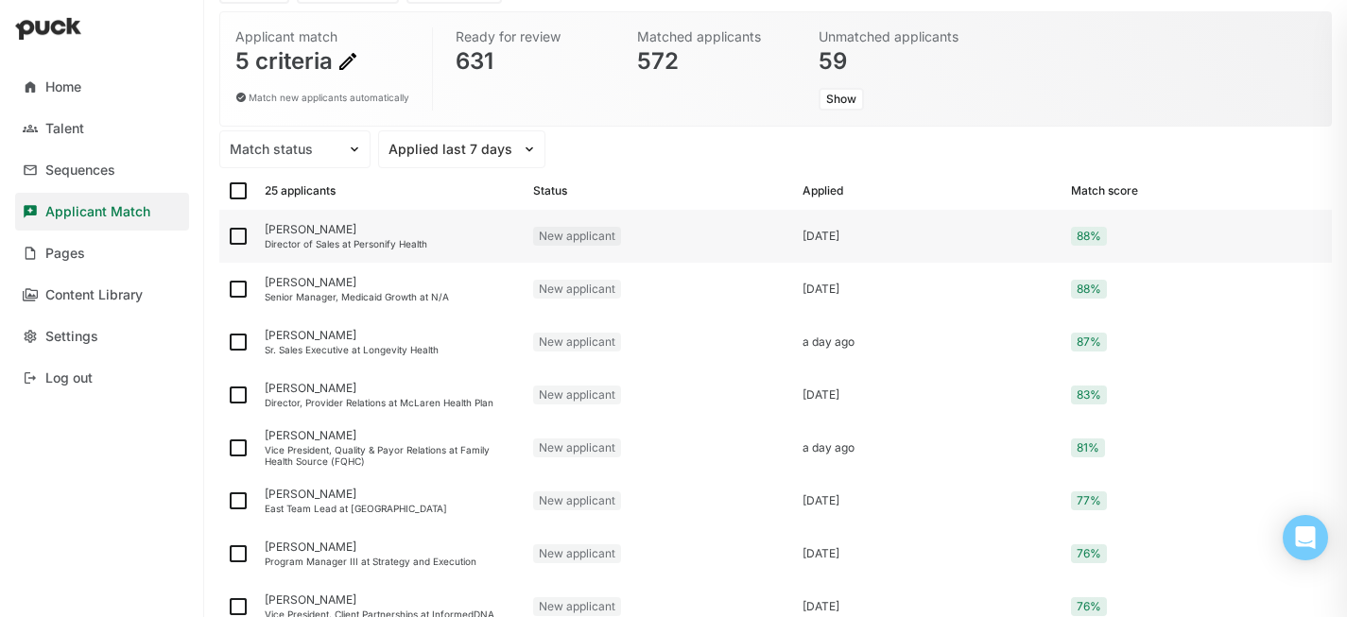
scroll to position [152, 0]
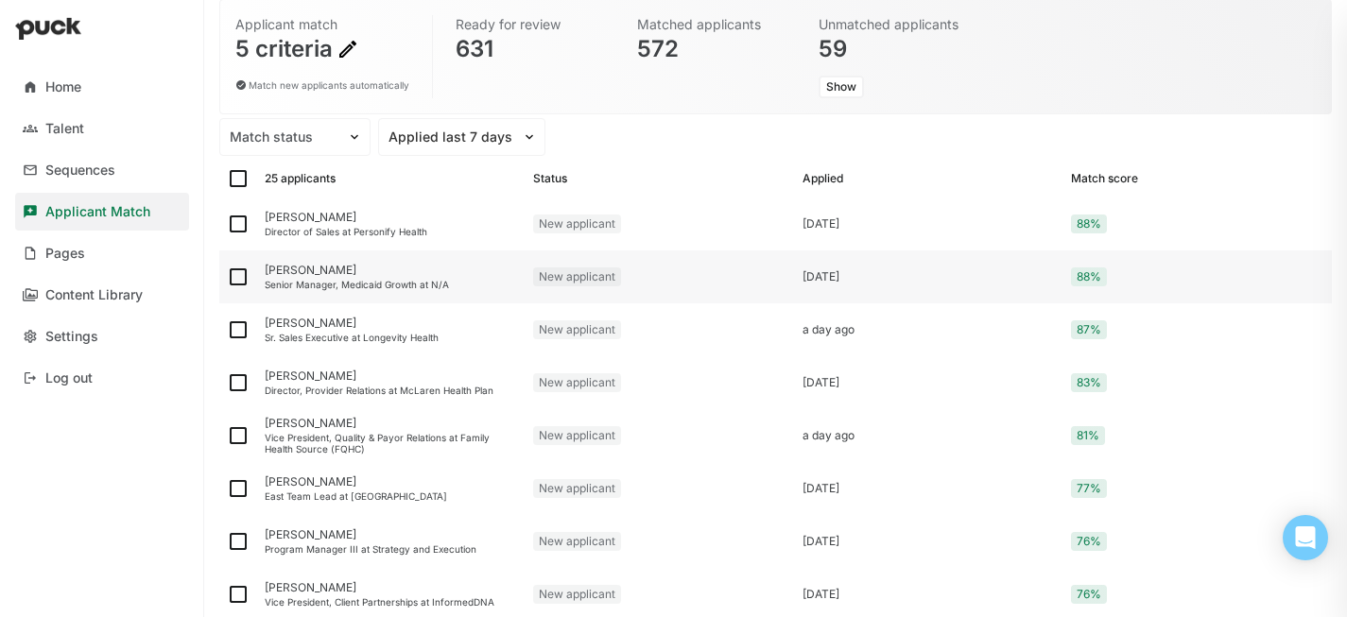
click at [306, 272] on div "[PERSON_NAME]" at bounding box center [391, 270] width 253 height 13
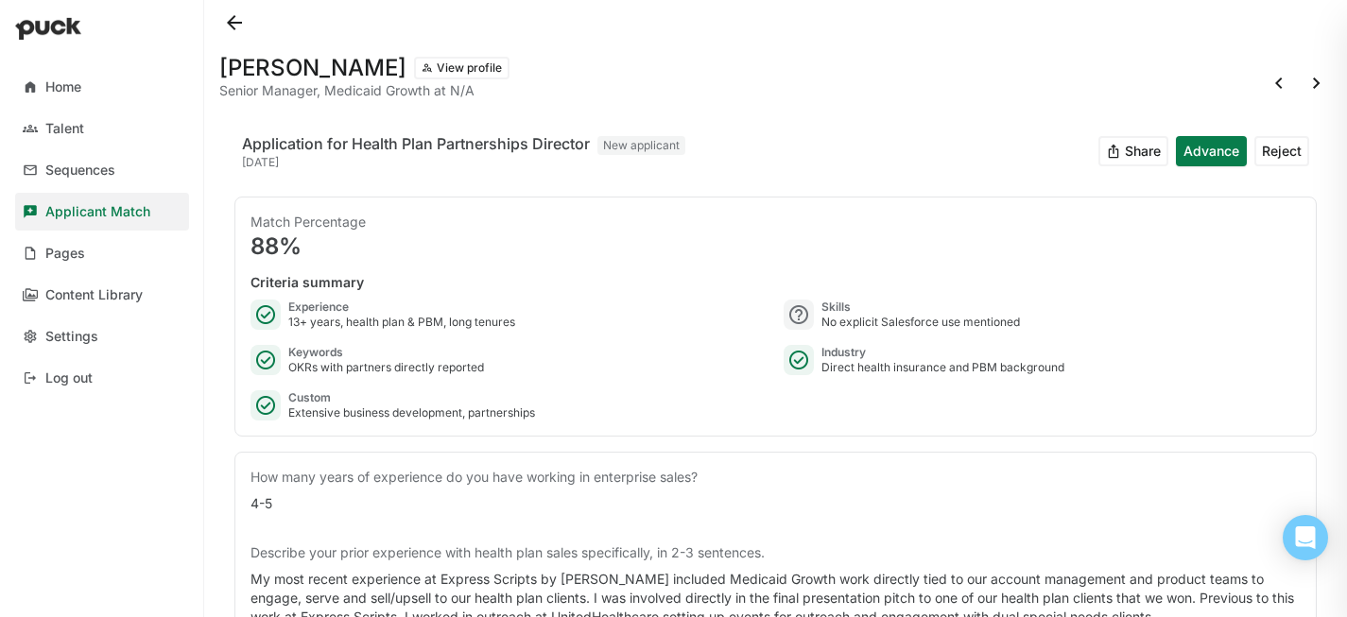
click at [417, 63] on button "View profile" at bounding box center [462, 68] width 96 height 23
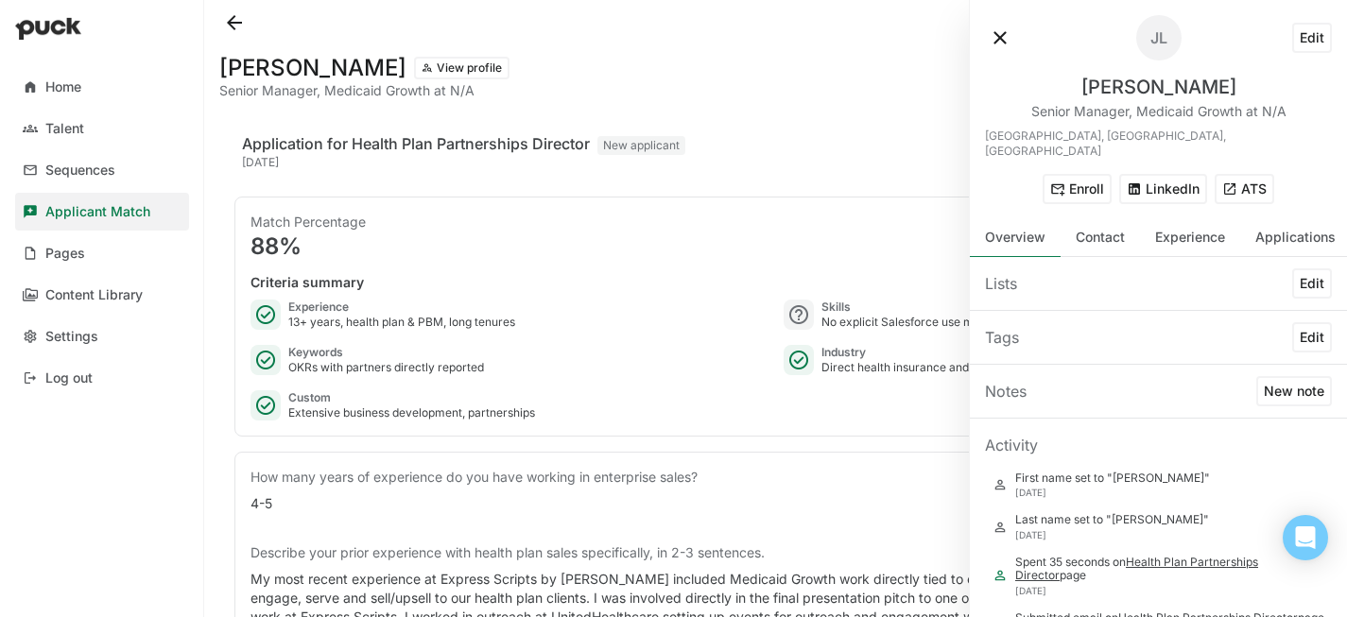
click at [1149, 174] on button "LinkedIn" at bounding box center [1164, 189] width 88 height 30
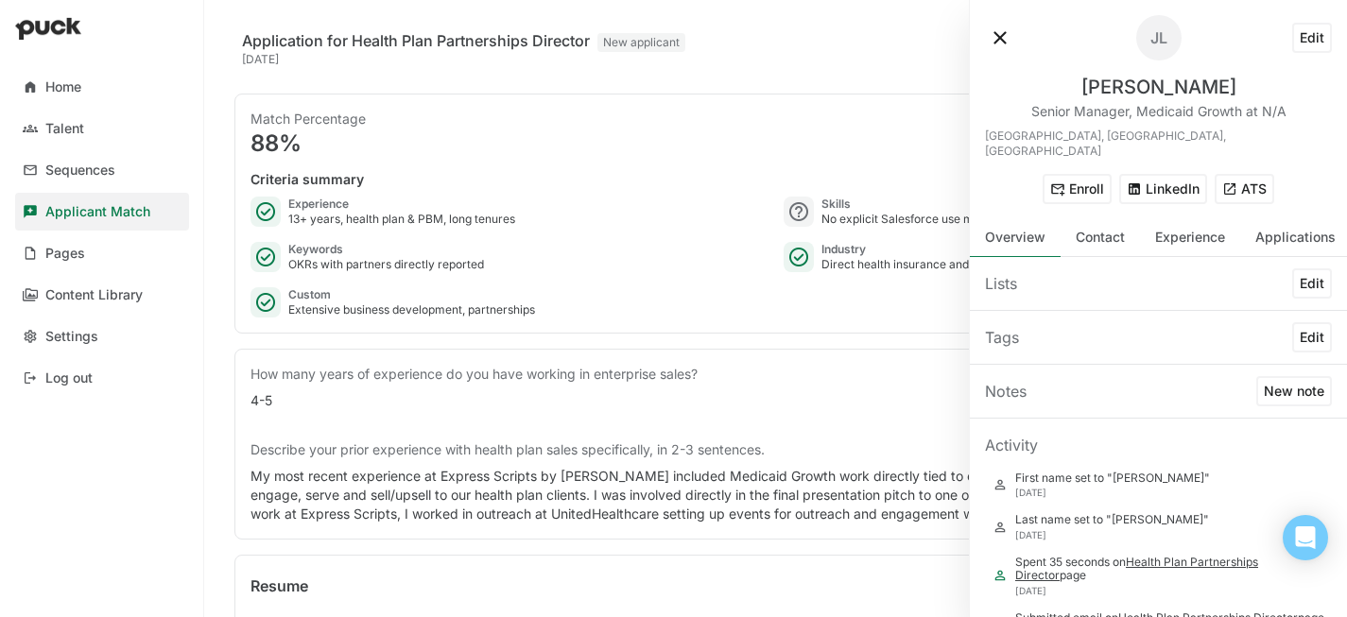
scroll to position [119, 0]
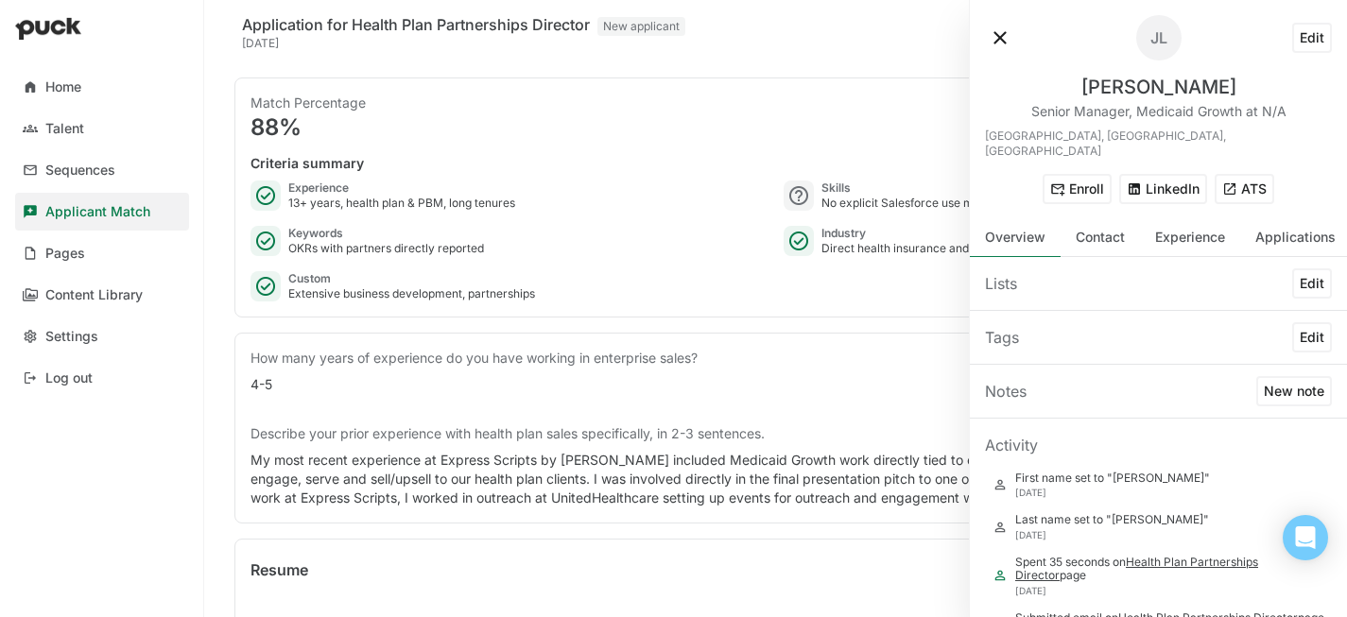
click at [1001, 34] on button at bounding box center [1000, 38] width 30 height 30
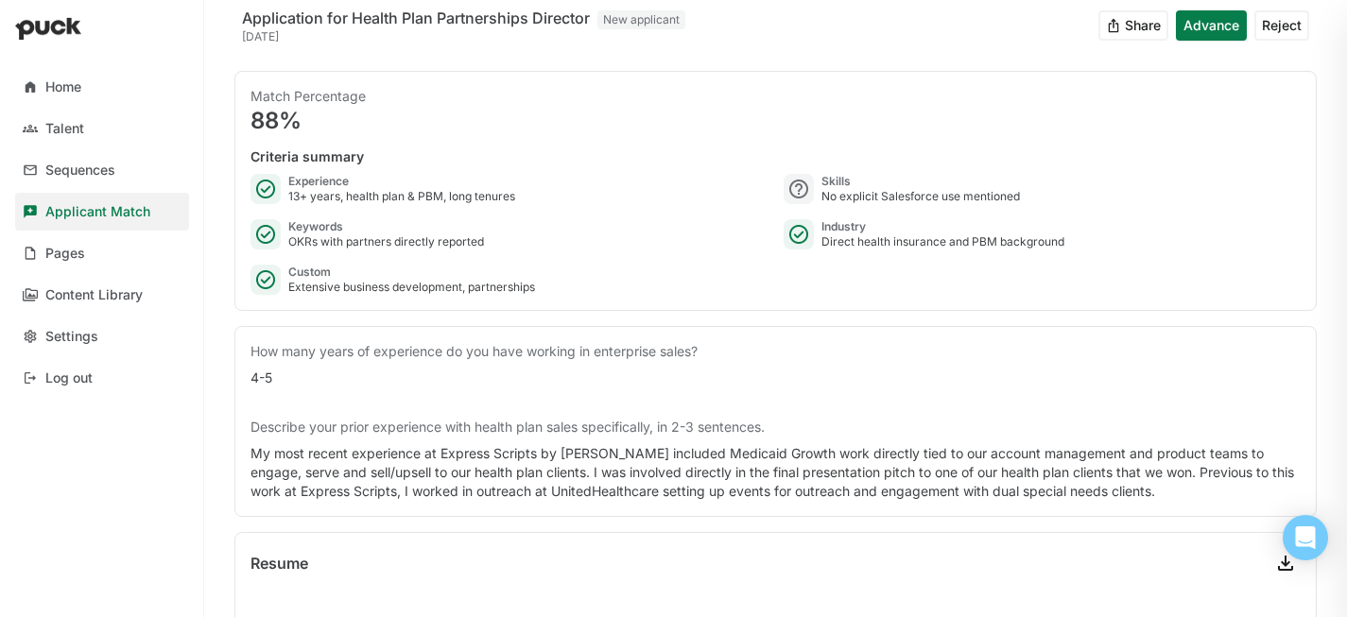
scroll to position [0, 0]
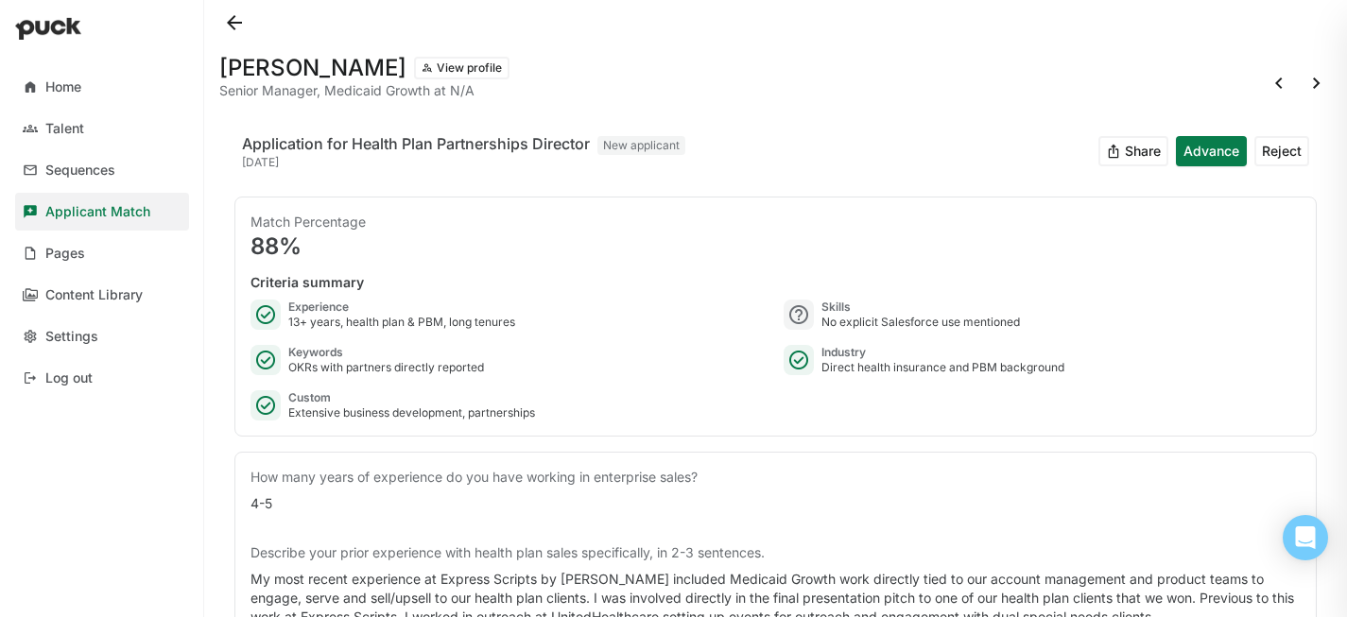
click at [418, 64] on button "View profile" at bounding box center [462, 68] width 96 height 23
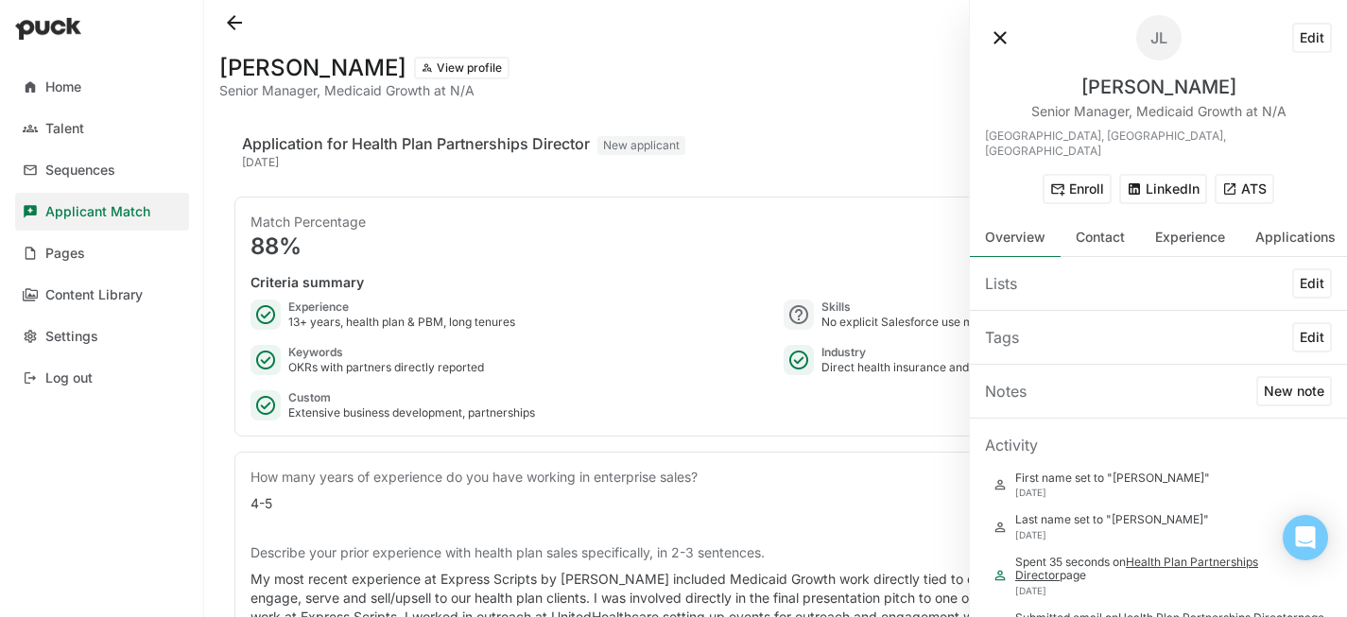
click at [1245, 174] on button "ATS" at bounding box center [1245, 189] width 60 height 30
click at [239, 18] on button at bounding box center [234, 23] width 30 height 30
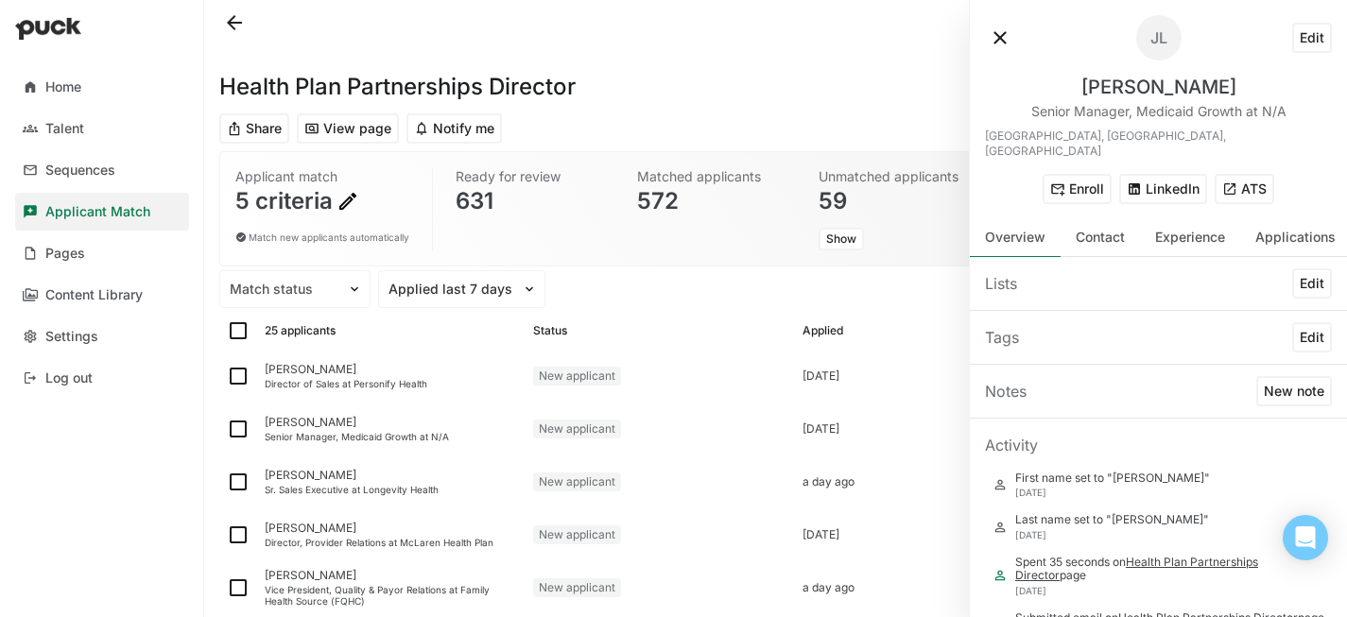
click at [1007, 40] on button at bounding box center [1000, 38] width 30 height 30
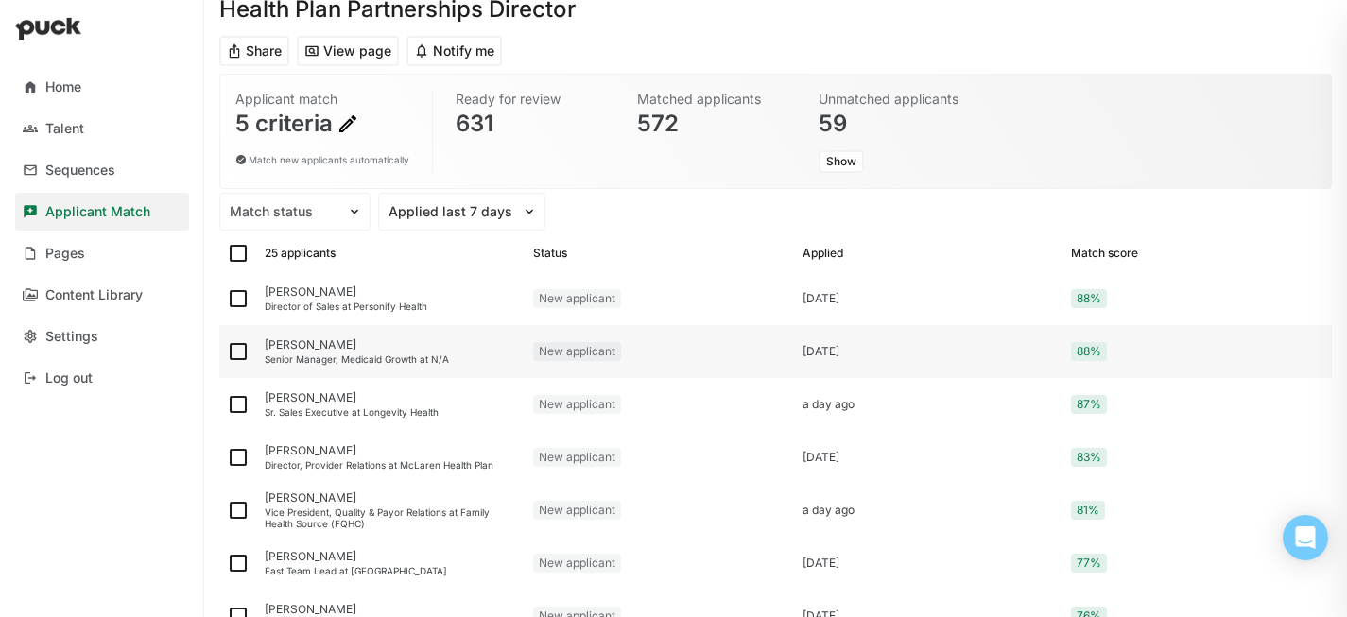
scroll to position [79, 0]
click at [311, 424] on div "[PERSON_NAME] Sales Executive at Longevity Health" at bounding box center [391, 402] width 269 height 53
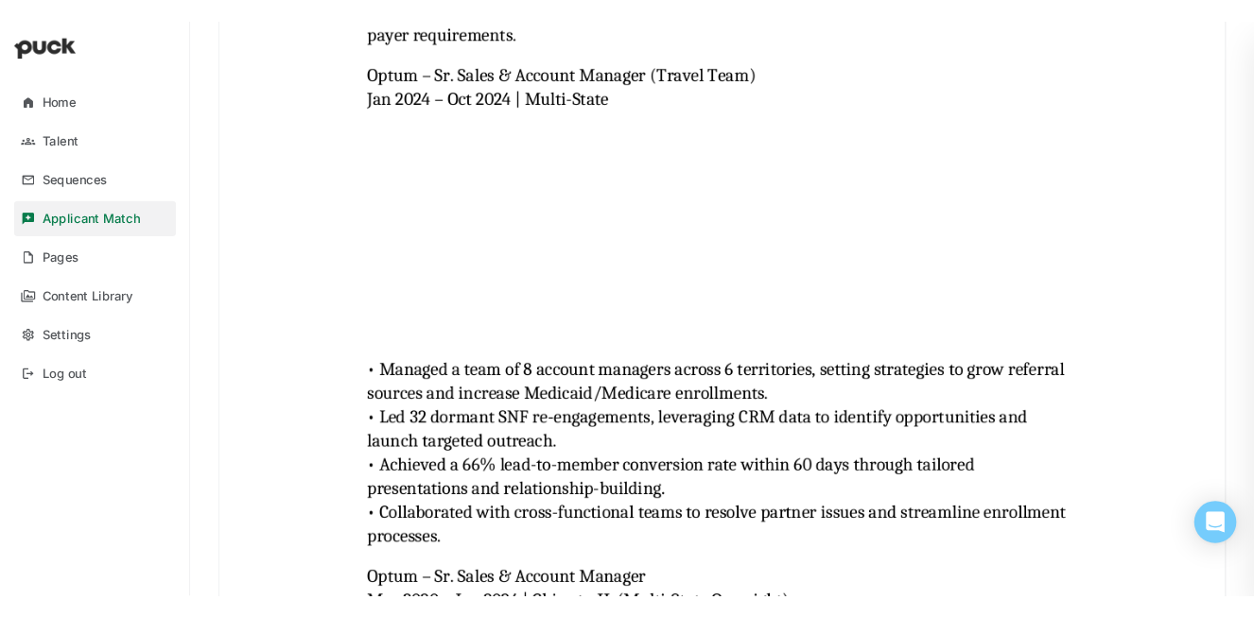
scroll to position [1890, 0]
